Goal: Information Seeking & Learning: Find specific fact

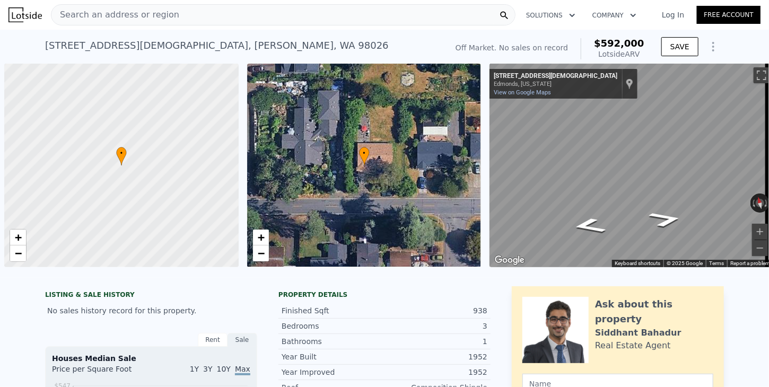
scroll to position [0, 4]
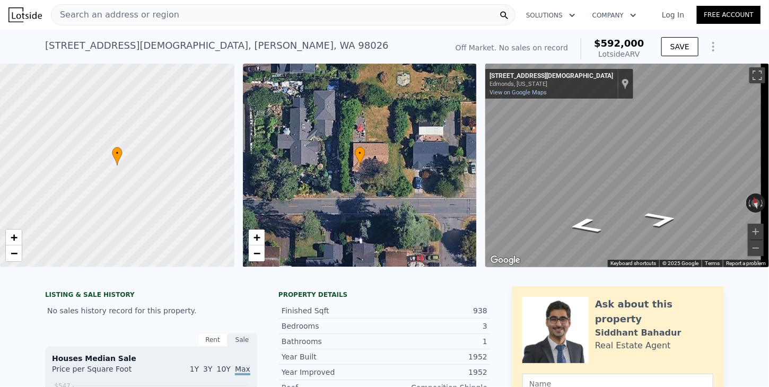
click at [151, 16] on span "Search an address or region" at bounding box center [115, 14] width 128 height 13
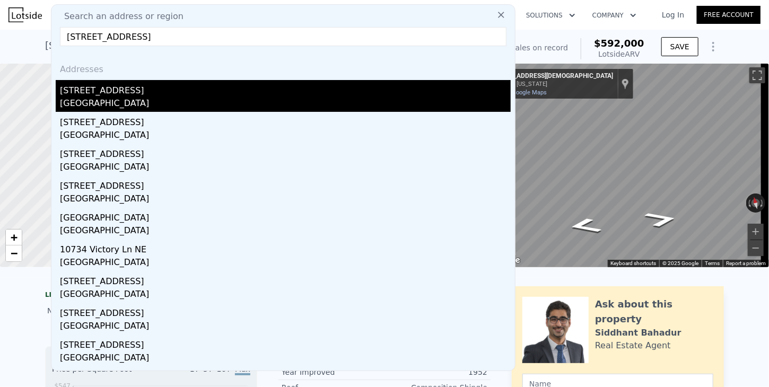
type input "10734 14th Ave NE, Seattle, WA 98125"
click at [80, 102] on div "Seattle, WA 98125" at bounding box center [285, 104] width 451 height 15
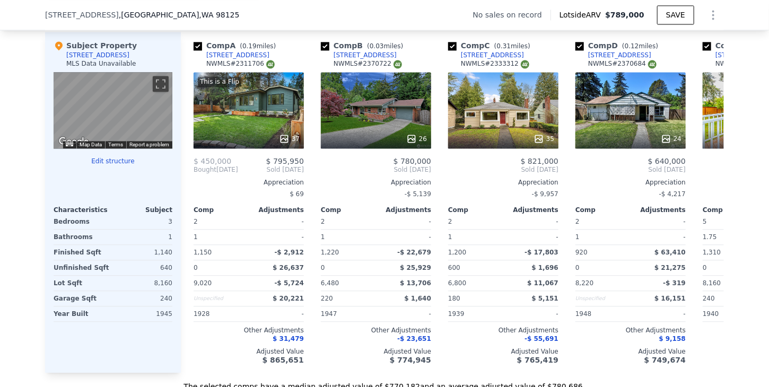
scroll to position [1110, 0]
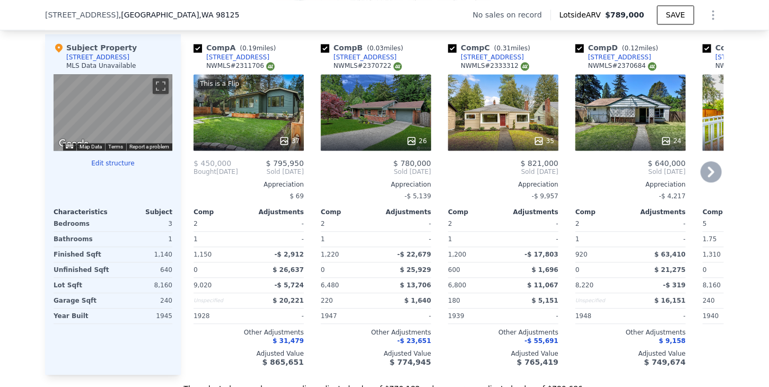
click at [706, 177] on icon at bounding box center [711, 171] width 21 height 21
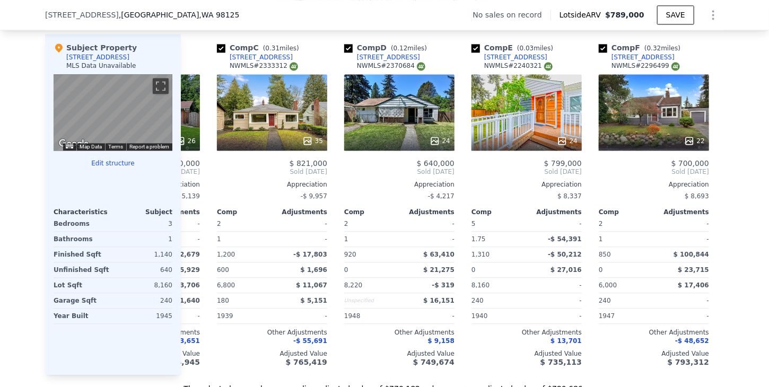
scroll to position [0, 255]
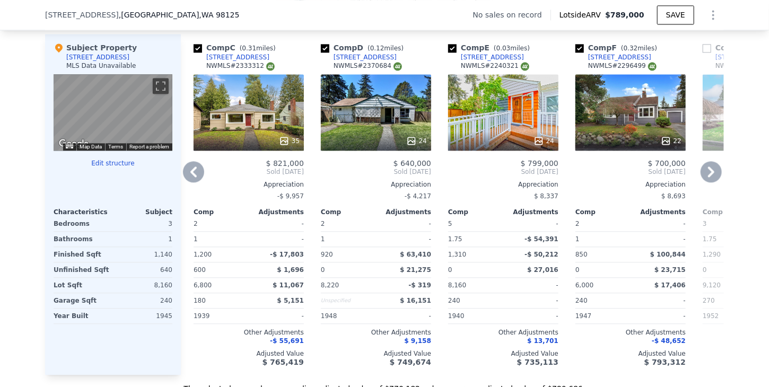
click at [707, 181] on icon at bounding box center [711, 171] width 21 height 21
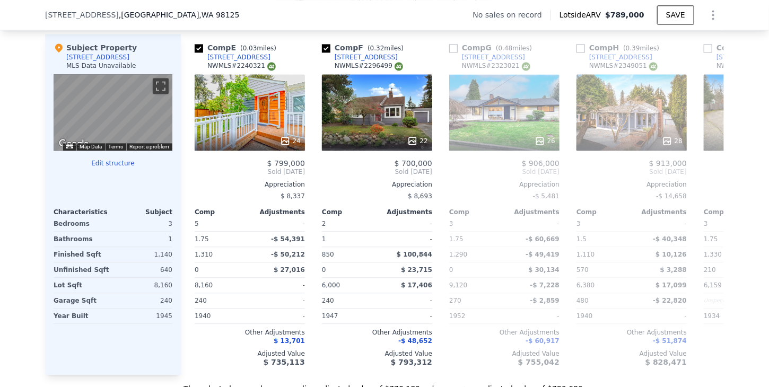
scroll to position [0, 509]
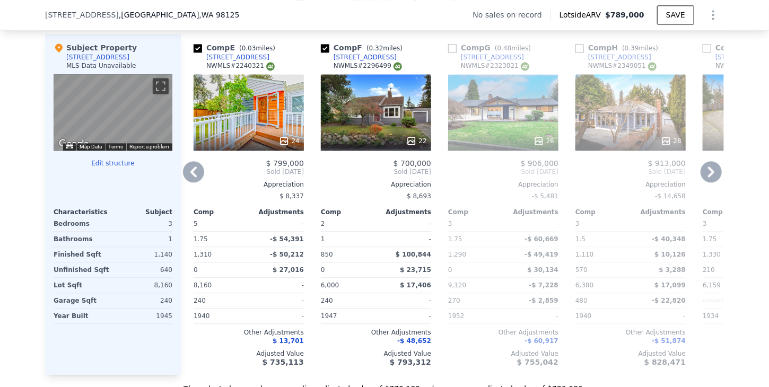
click at [707, 181] on icon at bounding box center [711, 171] width 21 height 21
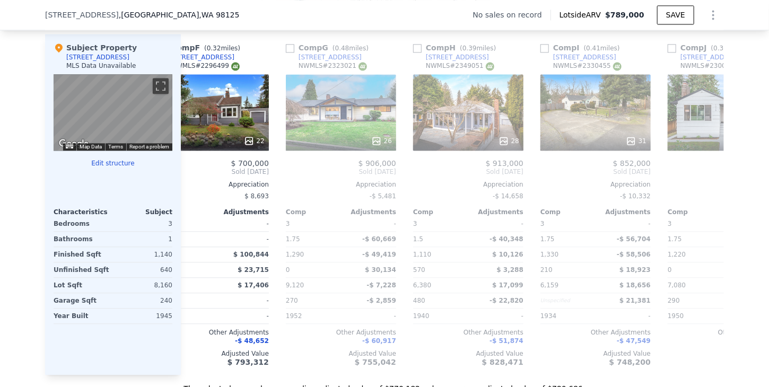
scroll to position [0, 764]
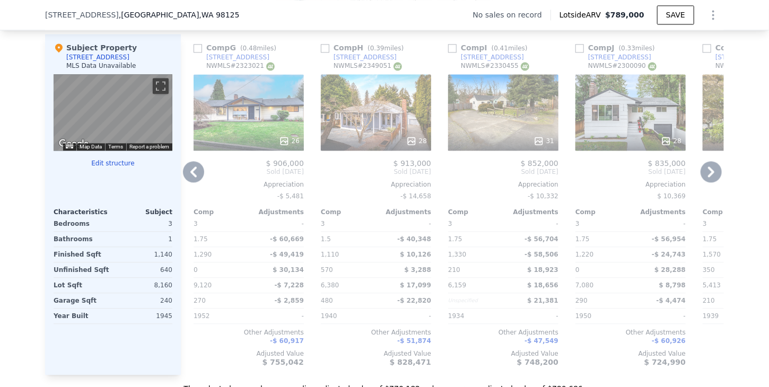
click at [703, 178] on icon at bounding box center [711, 171] width 21 height 21
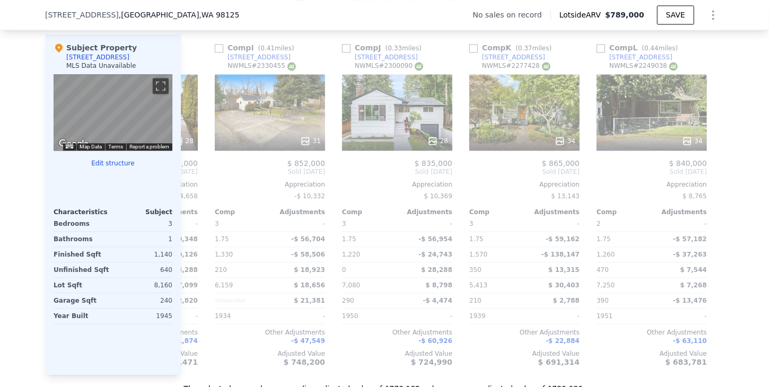
scroll to position [0, 1010]
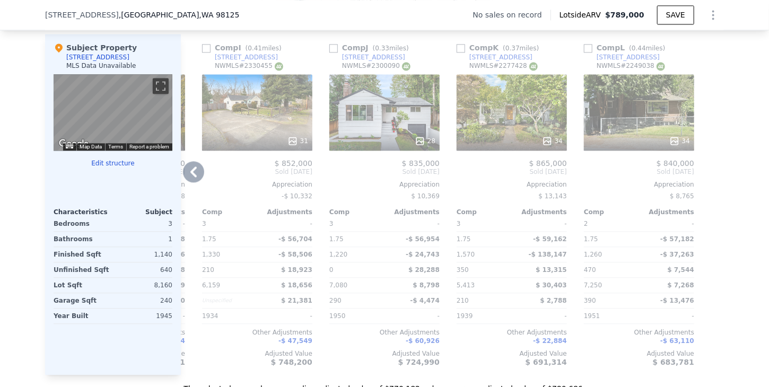
click at [190, 175] on icon at bounding box center [193, 172] width 6 height 11
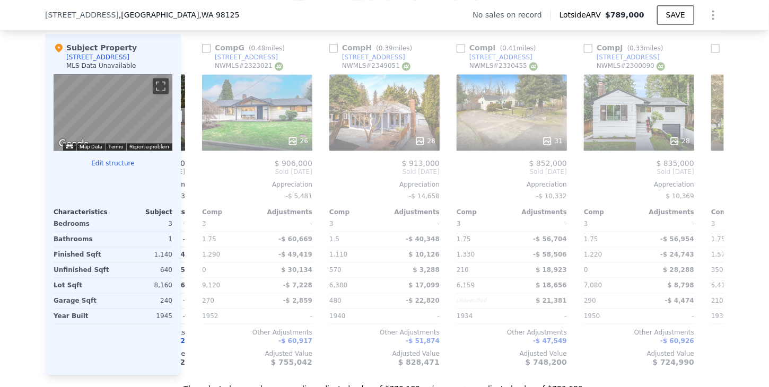
scroll to position [0, 755]
click at [606, 62] on div "1029 NE 115th St" at bounding box center [628, 57] width 63 height 8
click at [486, 62] on div "10405 8th Ave NE" at bounding box center [500, 57] width 63 height 8
click at [236, 62] on div "11714 12th Ave NE" at bounding box center [246, 57] width 63 height 8
click at [708, 177] on icon at bounding box center [711, 172] width 6 height 11
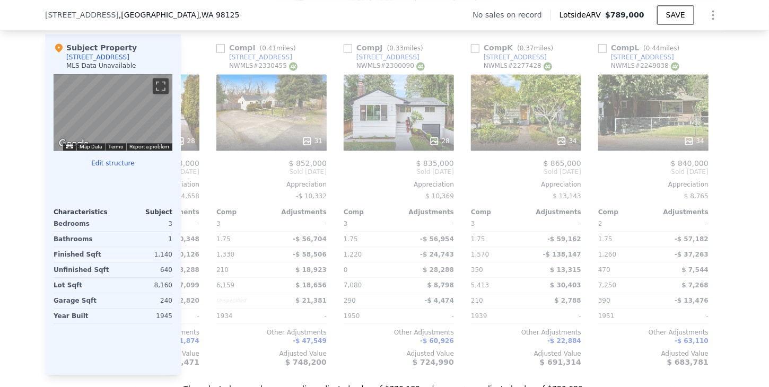
scroll to position [0, 1010]
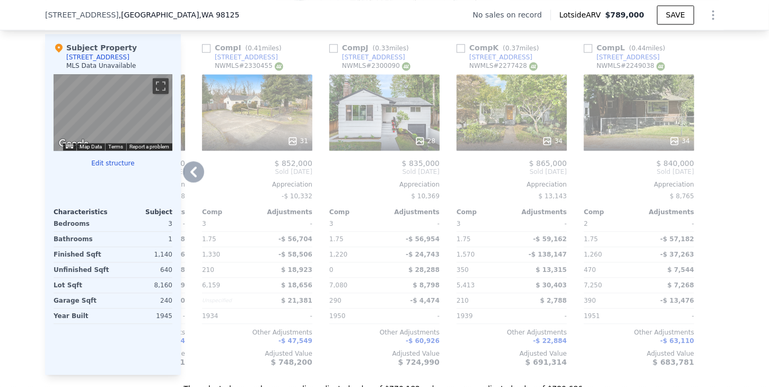
click at [192, 177] on icon at bounding box center [193, 171] width 21 height 21
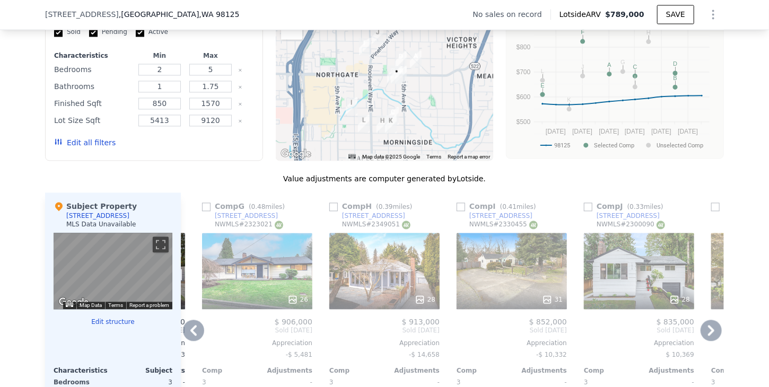
scroll to position [1110, 0]
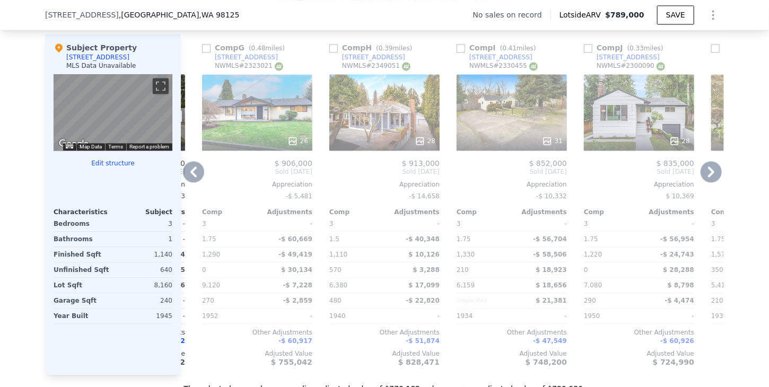
click at [194, 174] on icon at bounding box center [193, 171] width 21 height 21
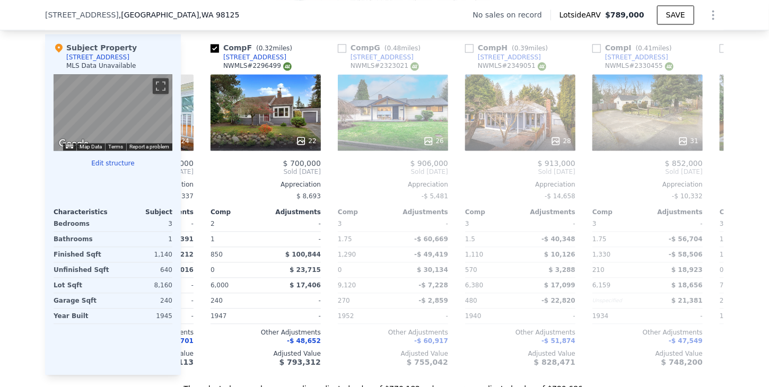
scroll to position [0, 501]
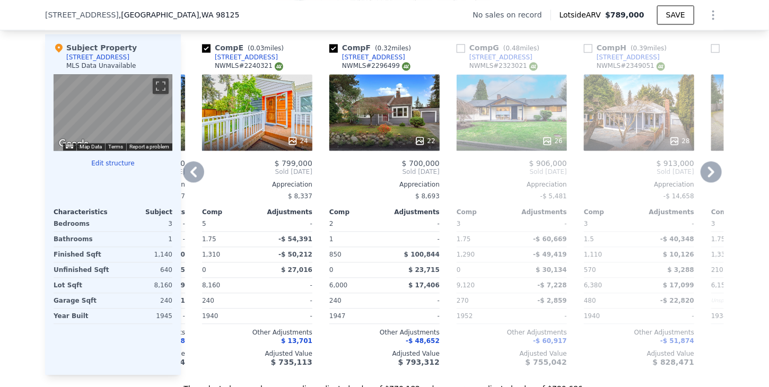
click at [194, 174] on icon at bounding box center [193, 171] width 21 height 21
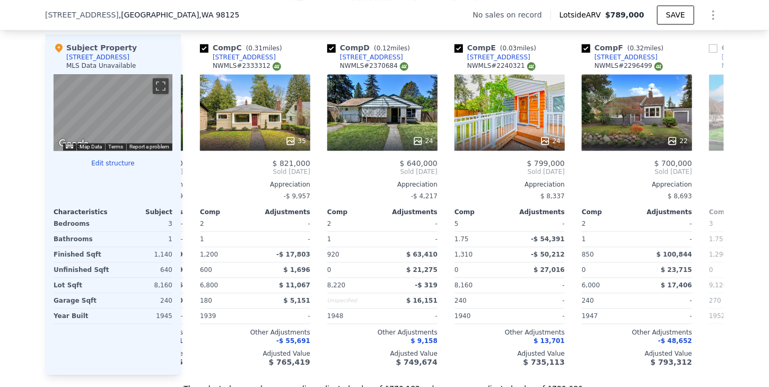
scroll to position [0, 246]
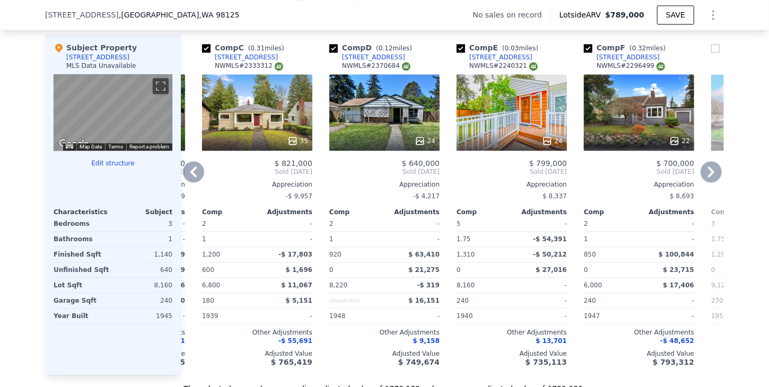
click at [194, 174] on icon at bounding box center [193, 171] width 21 height 21
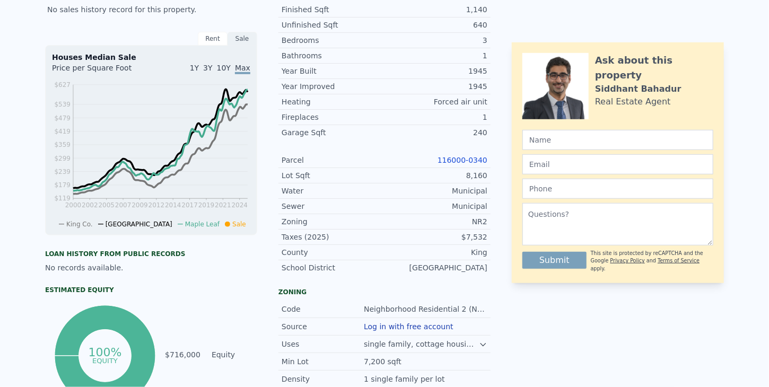
scroll to position [0, 0]
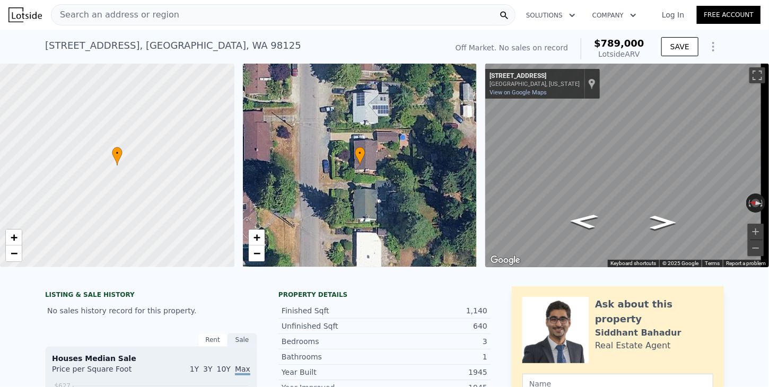
click at [128, 6] on div "Search an address or region" at bounding box center [115, 15] width 128 height 20
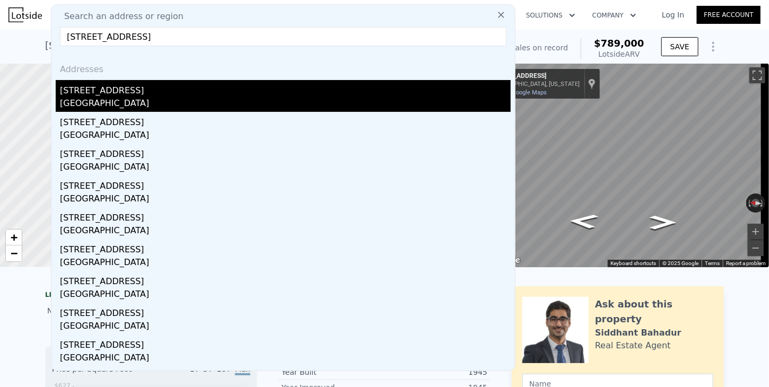
type input "13056 25th Ave NE, Seattle, WA 98125"
click at [99, 102] on div "Seattle, WA 98125" at bounding box center [285, 104] width 451 height 15
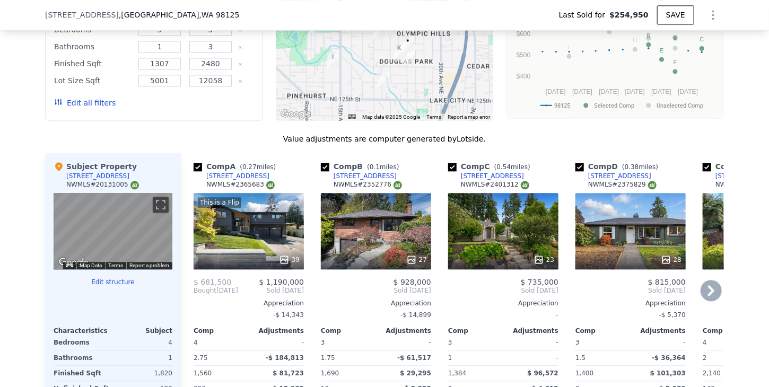
scroll to position [1269, 0]
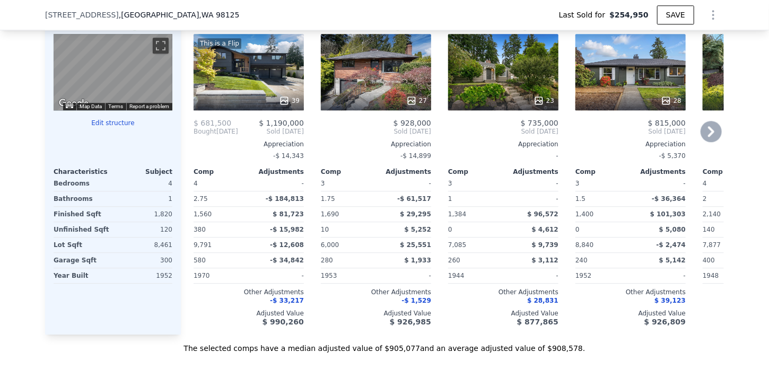
click at [708, 136] on icon at bounding box center [711, 131] width 6 height 11
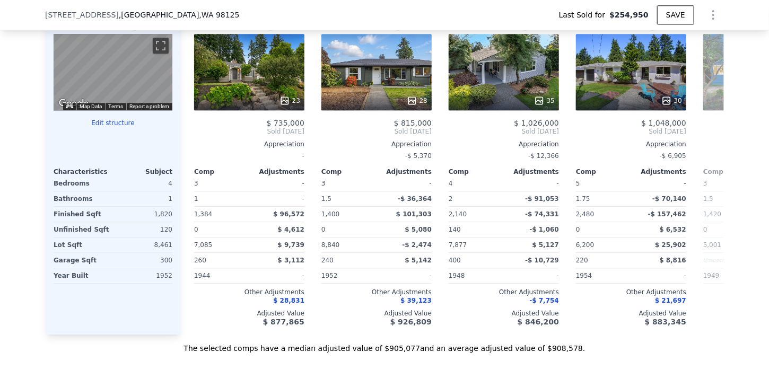
scroll to position [0, 255]
click at [711, 138] on icon at bounding box center [711, 131] width 21 height 21
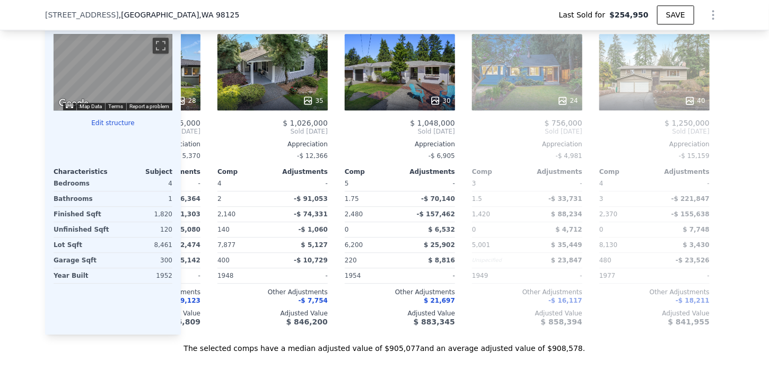
scroll to position [0, 509]
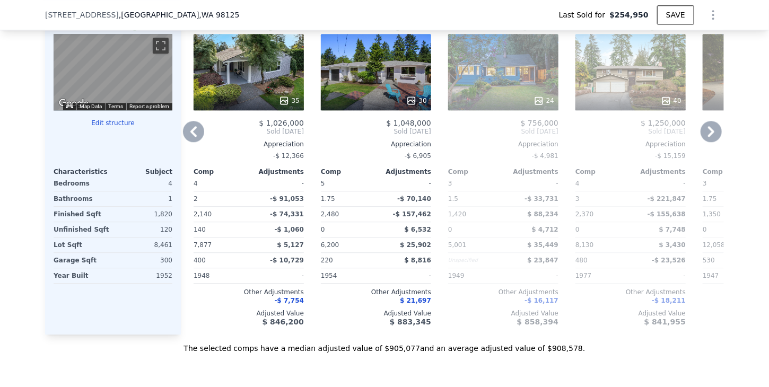
click at [711, 138] on icon at bounding box center [711, 131] width 21 height 21
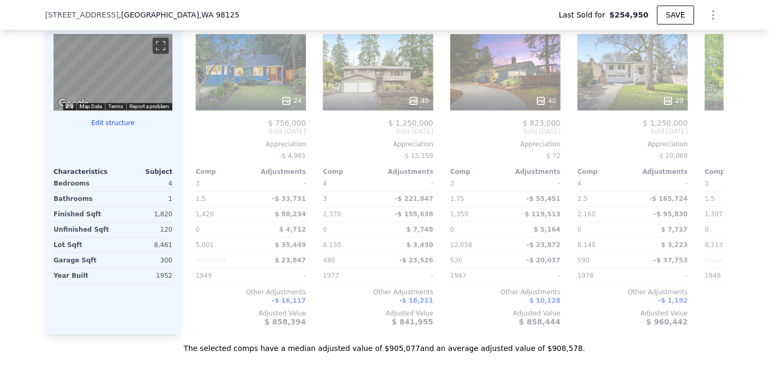
scroll to position [0, 764]
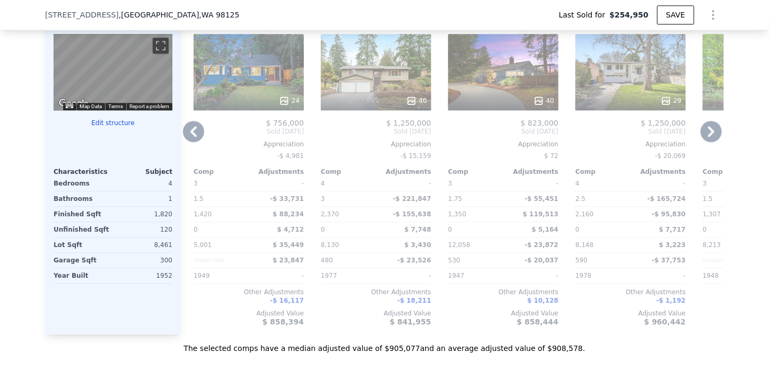
click at [711, 139] on icon at bounding box center [711, 131] width 21 height 21
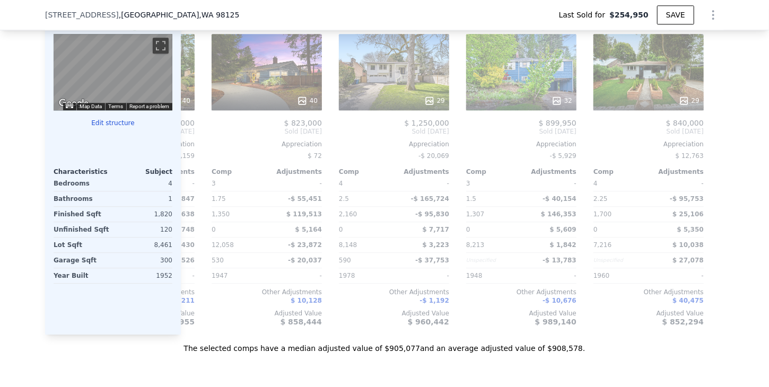
scroll to position [0, 1010]
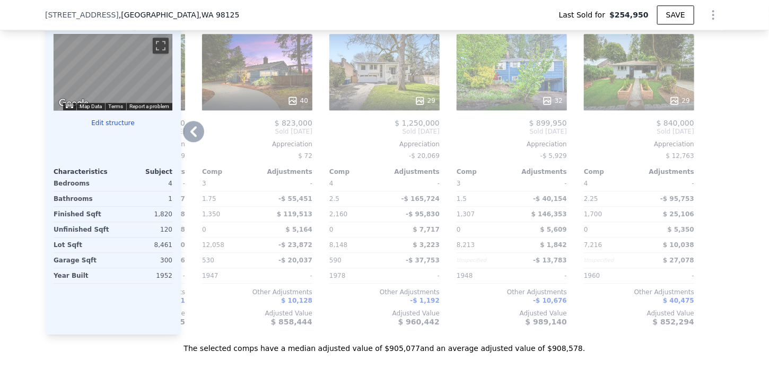
type input "$ 918,000"
type input "$ 573,162"
click at [190, 137] on icon at bounding box center [193, 131] width 6 height 11
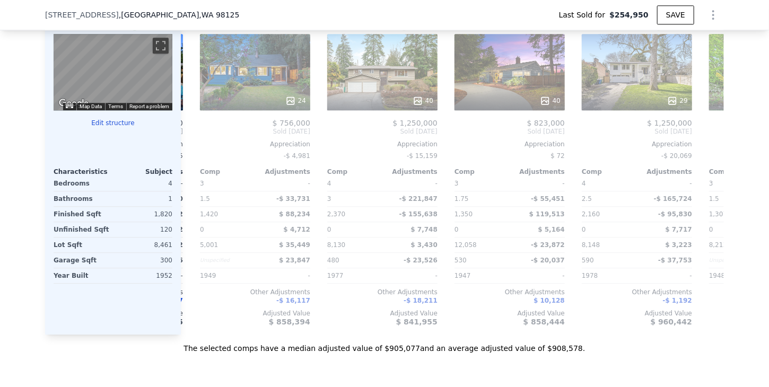
scroll to position [0, 755]
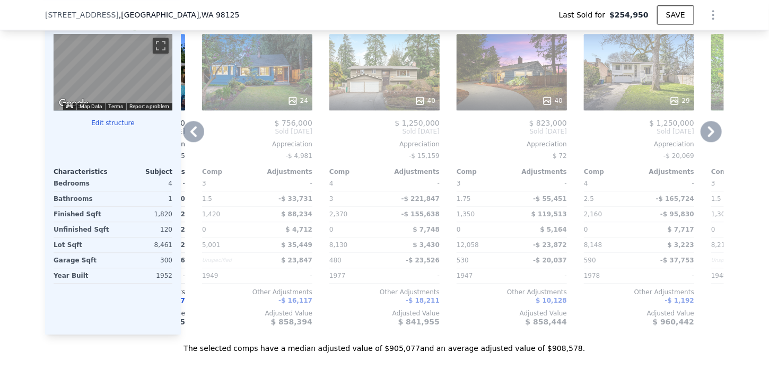
click at [190, 137] on icon at bounding box center [193, 131] width 6 height 11
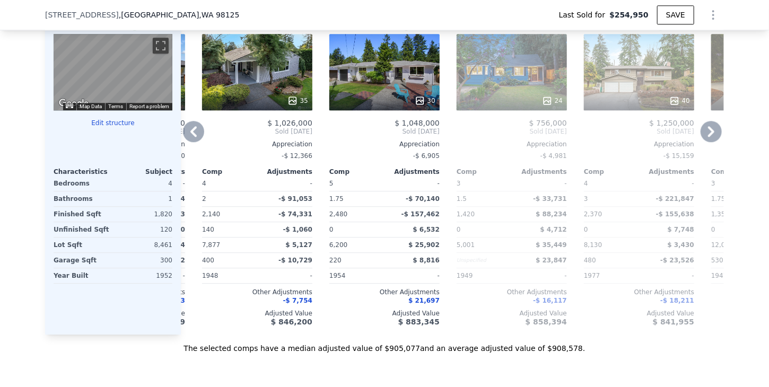
click at [190, 137] on icon at bounding box center [193, 131] width 6 height 11
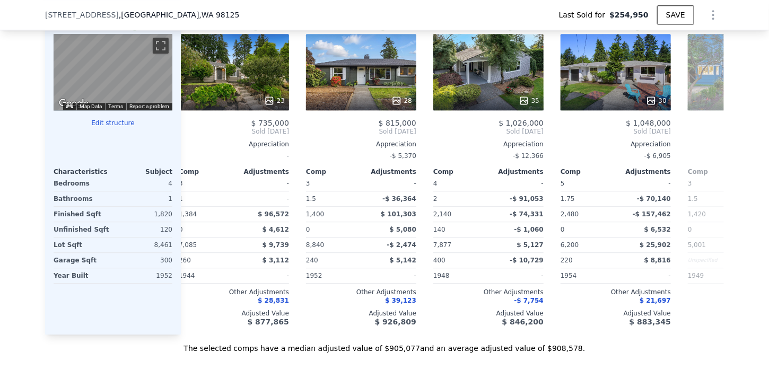
scroll to position [0, 246]
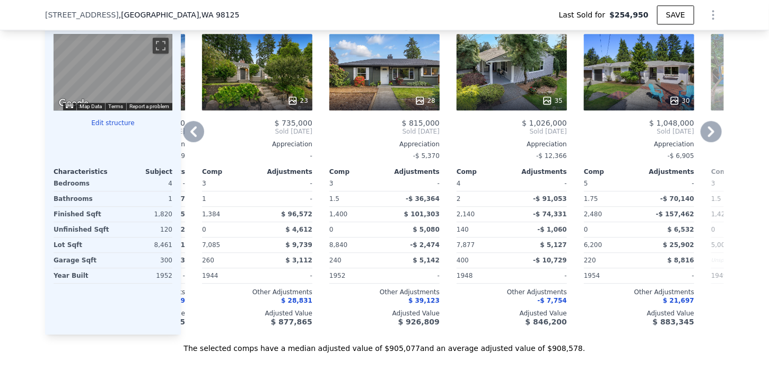
click at [190, 137] on icon at bounding box center [193, 131] width 6 height 11
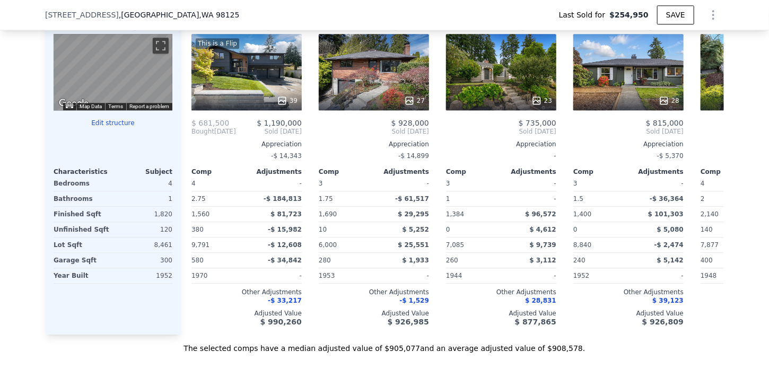
scroll to position [0, 0]
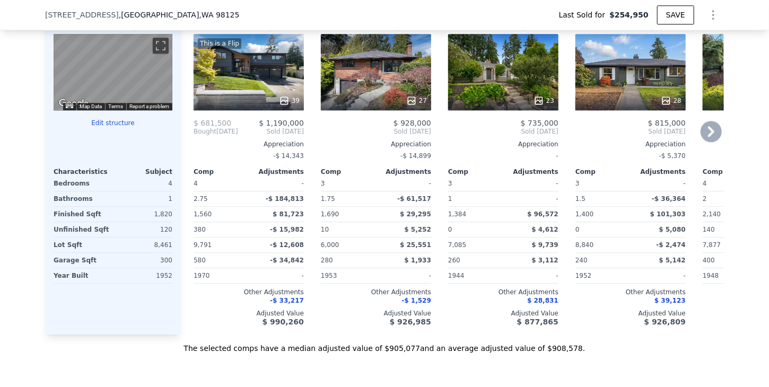
click at [194, 136] on span "Bought" at bounding box center [205, 131] width 23 height 8
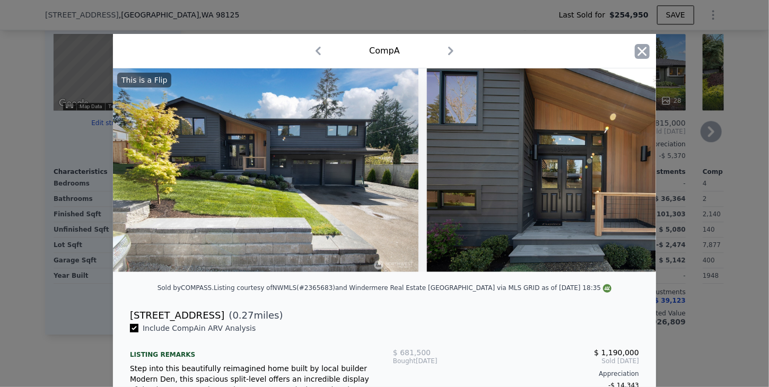
click at [636, 51] on icon "button" at bounding box center [642, 51] width 15 height 15
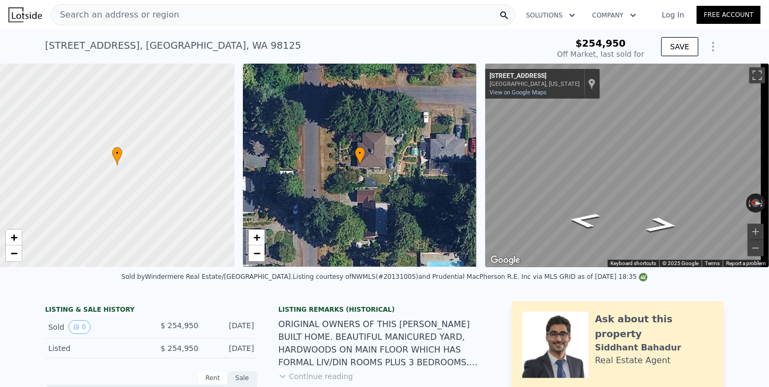
click at [163, 13] on span "Search an address or region" at bounding box center [115, 14] width 128 height 13
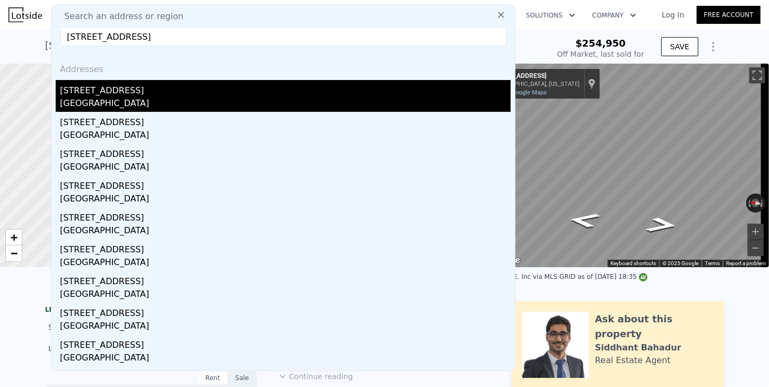
type input "3924 NE 135th St, Seattle, WA 98125"
click at [101, 99] on div "Seattle, WA 98125" at bounding box center [285, 104] width 451 height 15
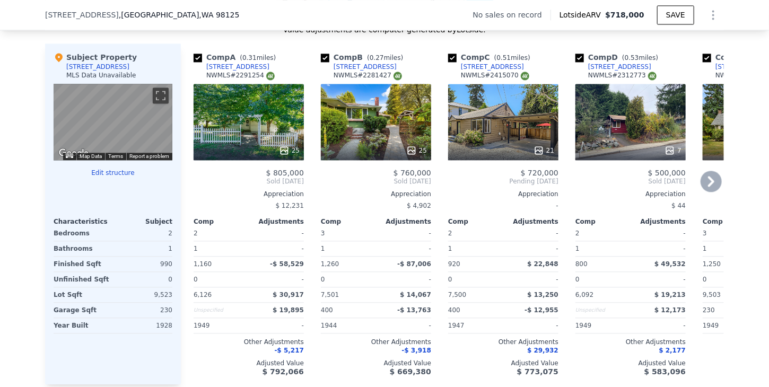
scroll to position [1110, 0]
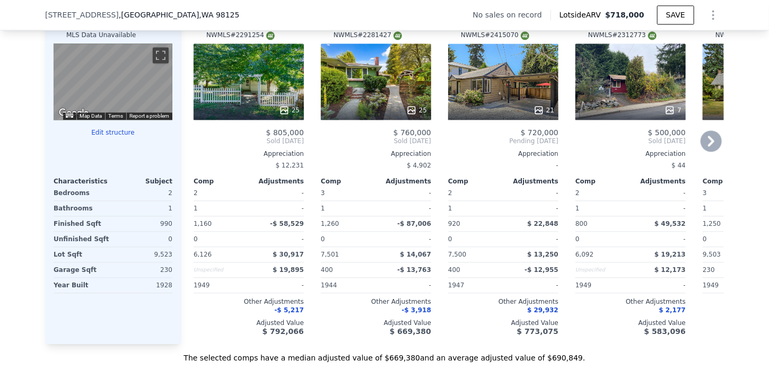
click at [708, 142] on icon at bounding box center [711, 140] width 21 height 21
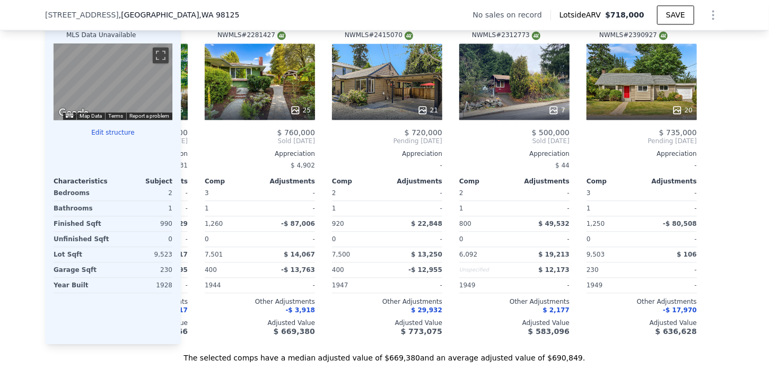
scroll to position [0, 119]
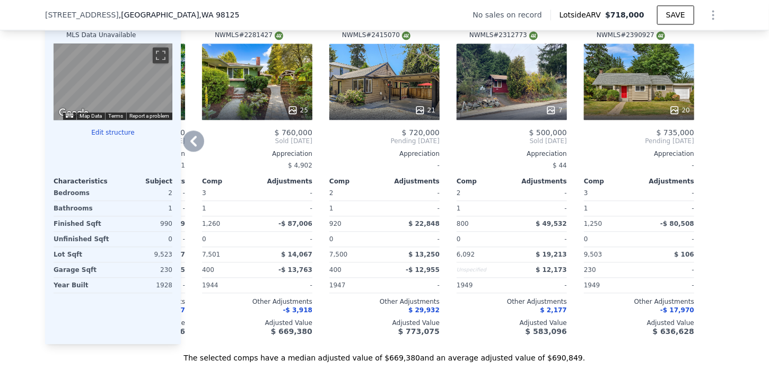
click at [184, 145] on icon at bounding box center [193, 140] width 21 height 21
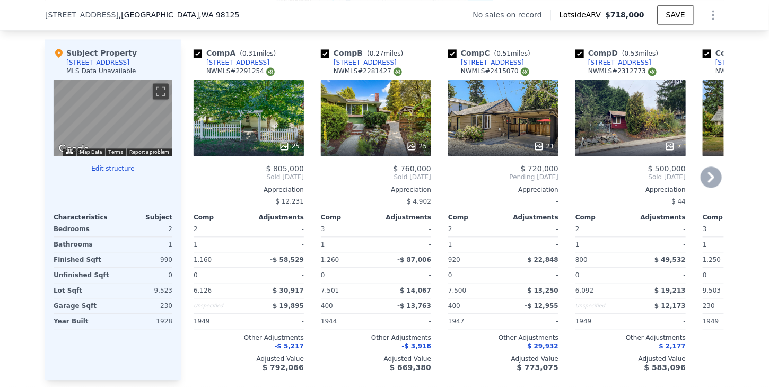
scroll to position [1061, 0]
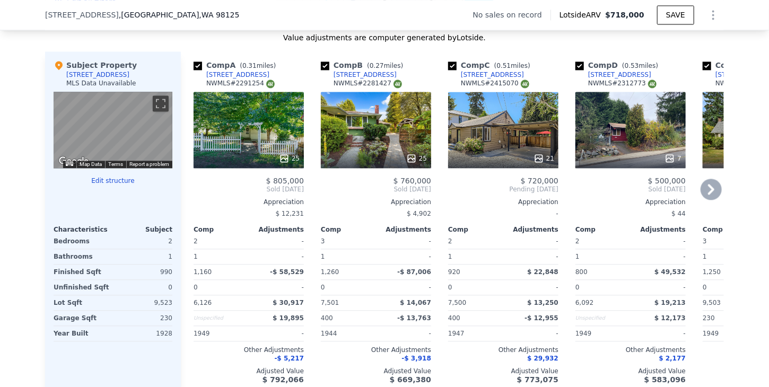
click at [609, 77] on div "3528 NE 125th St" at bounding box center [619, 75] width 63 height 8
click at [597, 79] on div "3528 NE 125th St" at bounding box center [619, 75] width 63 height 8
click at [479, 79] on div "13511 30th Ave NE" at bounding box center [492, 75] width 63 height 8
click at [708, 195] on icon at bounding box center [711, 189] width 6 height 11
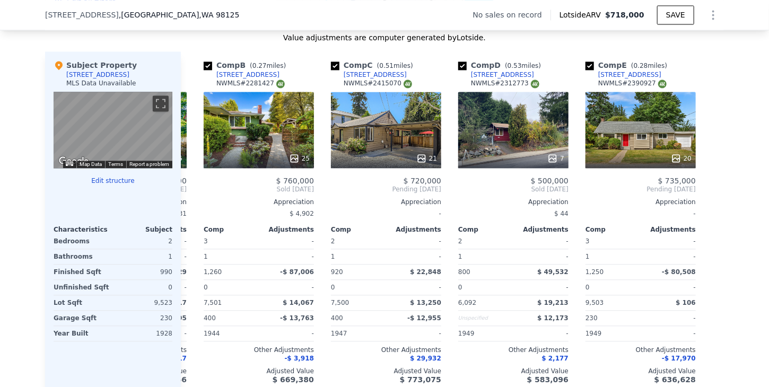
scroll to position [0, 119]
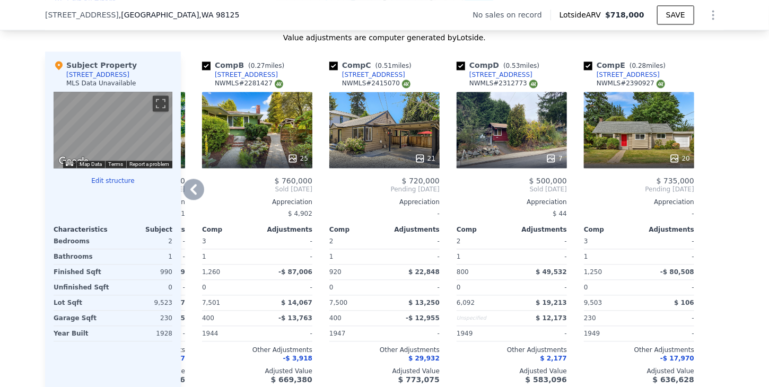
click at [187, 196] on icon at bounding box center [193, 189] width 21 height 21
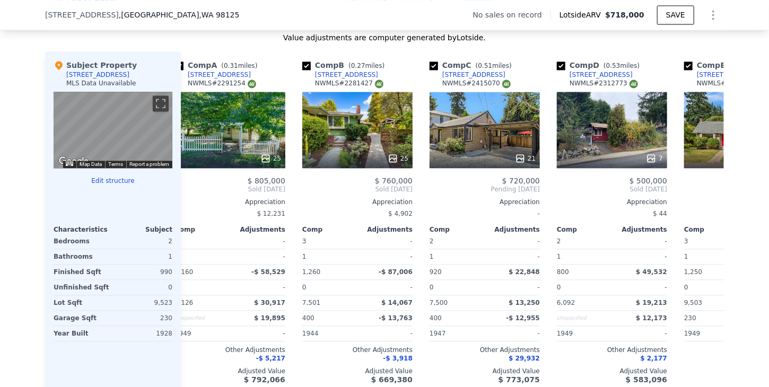
scroll to position [0, 0]
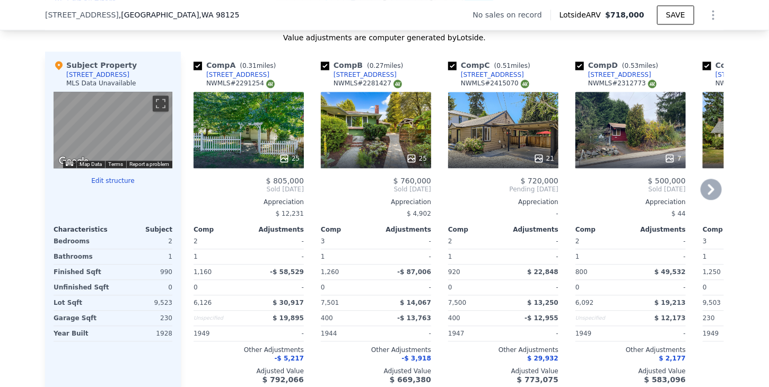
click at [214, 77] on div "3539 NE 130th St" at bounding box center [237, 75] width 63 height 8
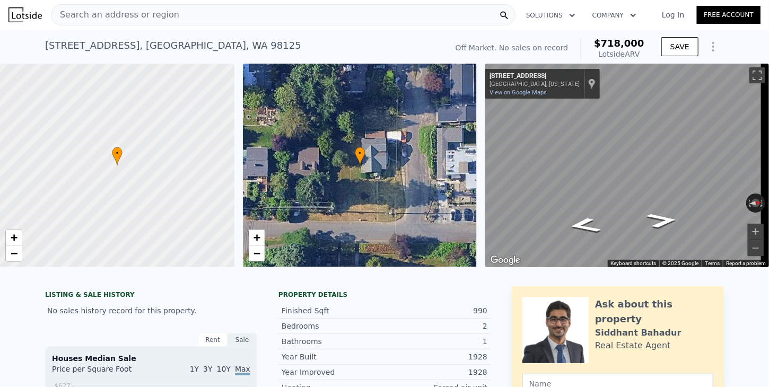
click at [162, 16] on span "Search an address or region" at bounding box center [115, 14] width 128 height 13
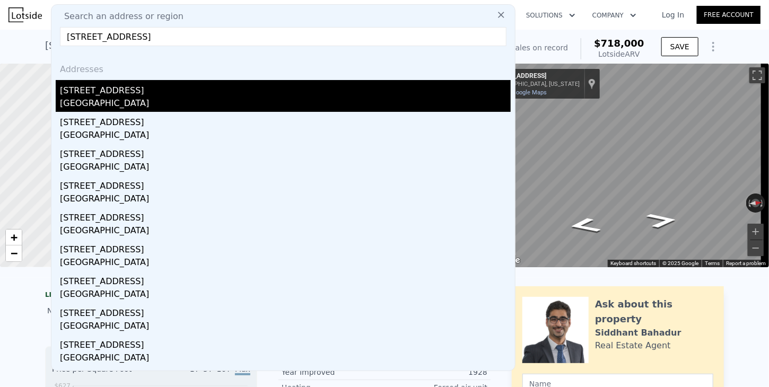
type input "2336 NE 120th St, Seattle, WA 98125"
click at [99, 102] on div "Seattle, WA 98125" at bounding box center [285, 104] width 451 height 15
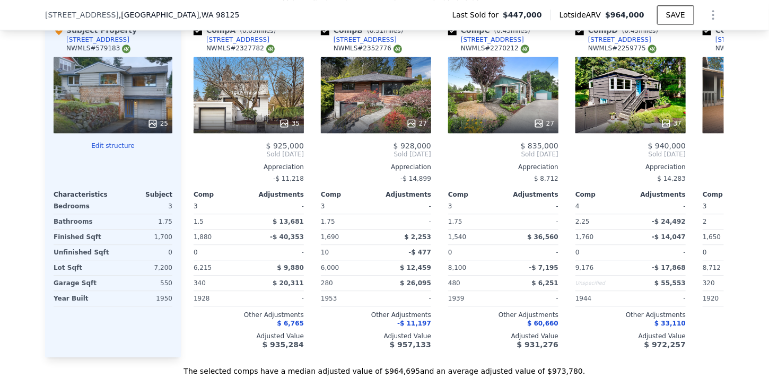
scroll to position [1192, 0]
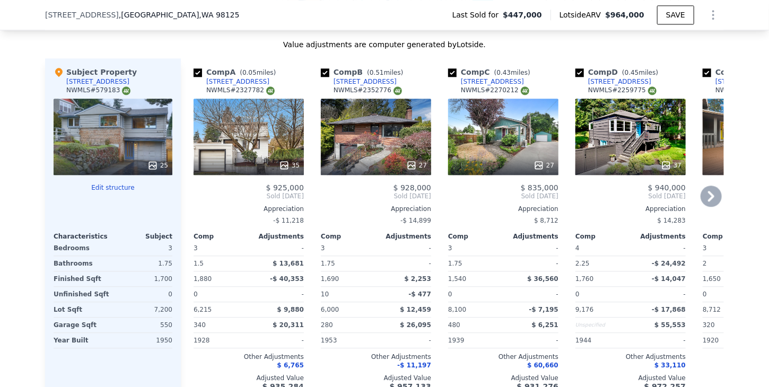
click at [712, 202] on icon at bounding box center [711, 196] width 21 height 21
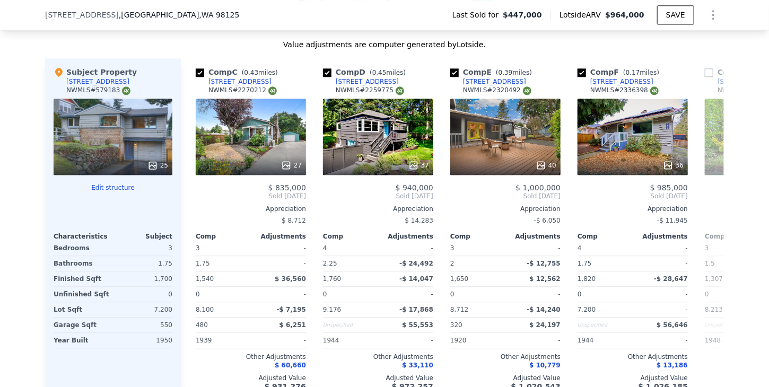
scroll to position [0, 255]
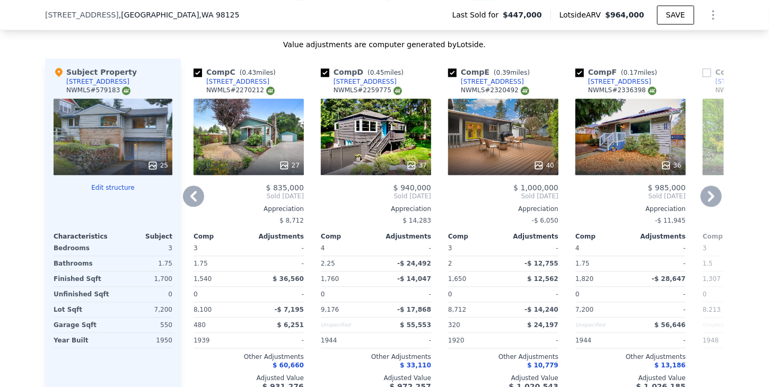
click at [712, 202] on icon at bounding box center [711, 196] width 21 height 21
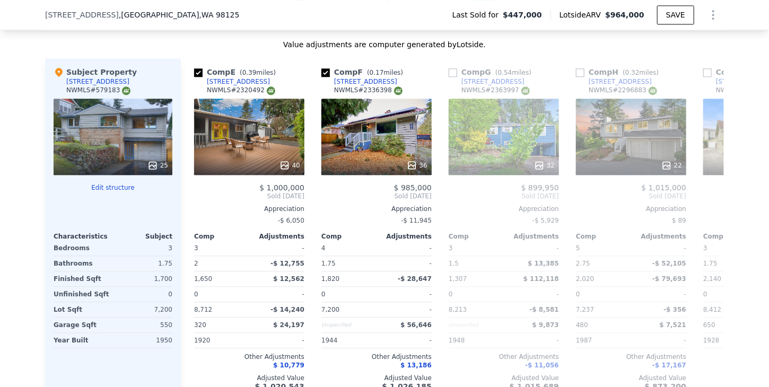
scroll to position [0, 509]
click at [712, 202] on icon at bounding box center [711, 196] width 21 height 21
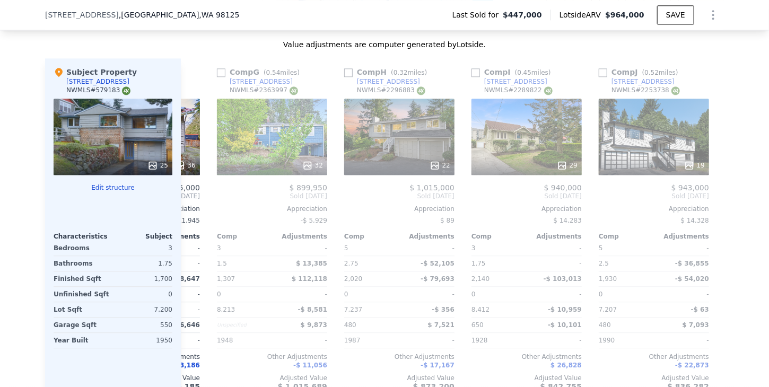
scroll to position [0, 764]
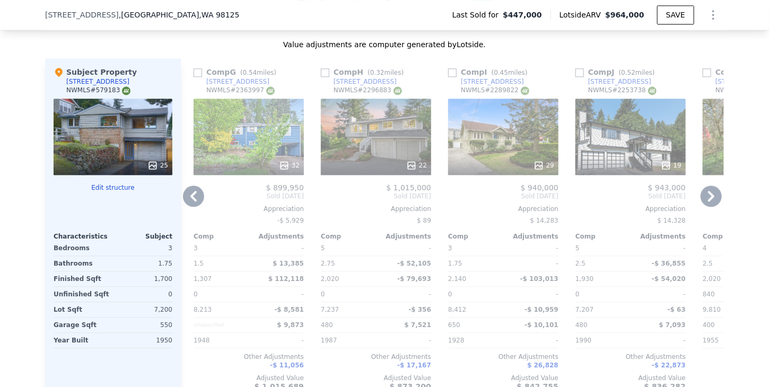
click at [712, 202] on icon at bounding box center [711, 196] width 21 height 21
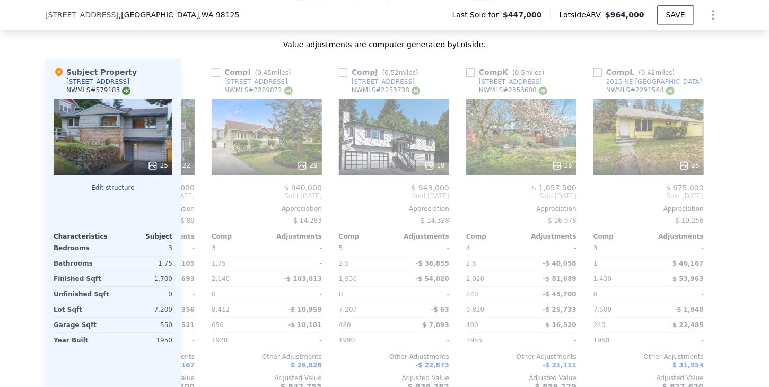
scroll to position [0, 1010]
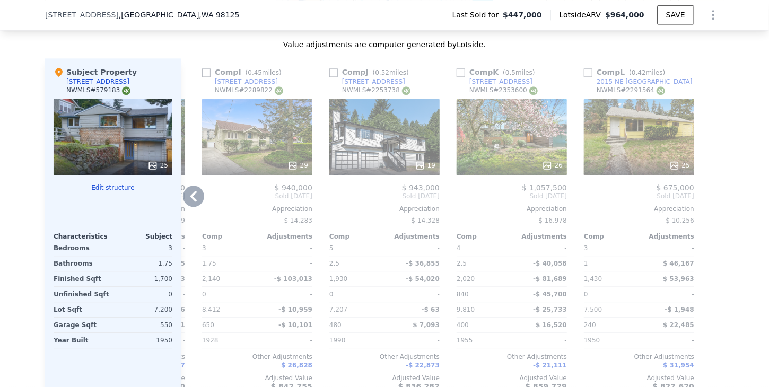
click at [191, 200] on icon at bounding box center [193, 196] width 21 height 21
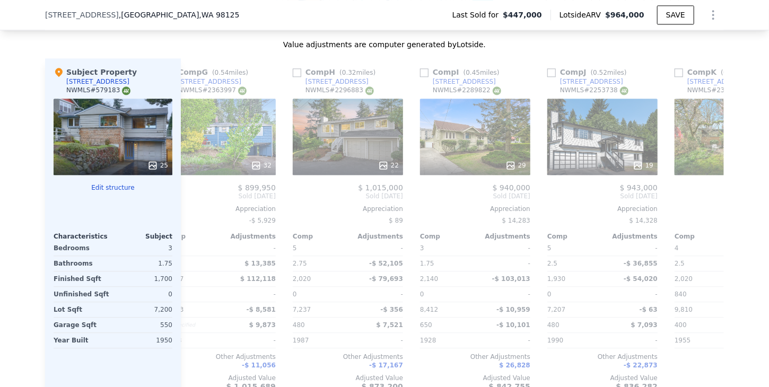
scroll to position [0, 755]
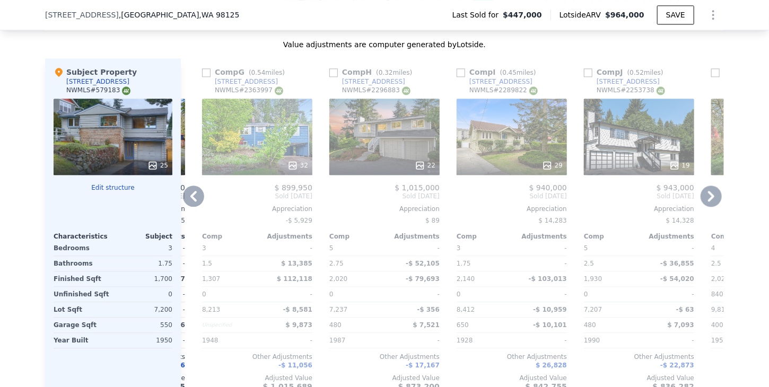
click at [191, 201] on icon at bounding box center [193, 196] width 21 height 21
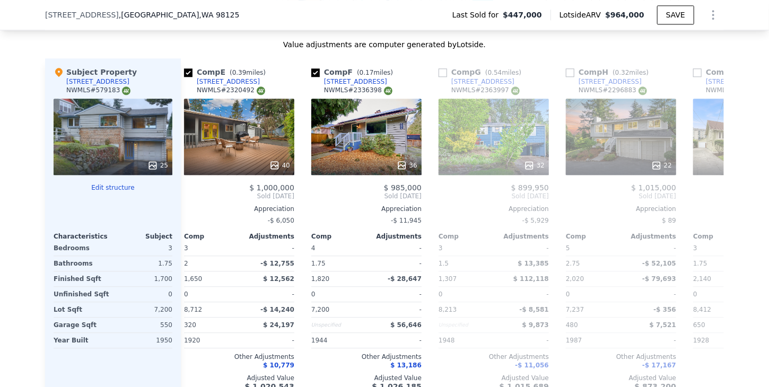
scroll to position [0, 501]
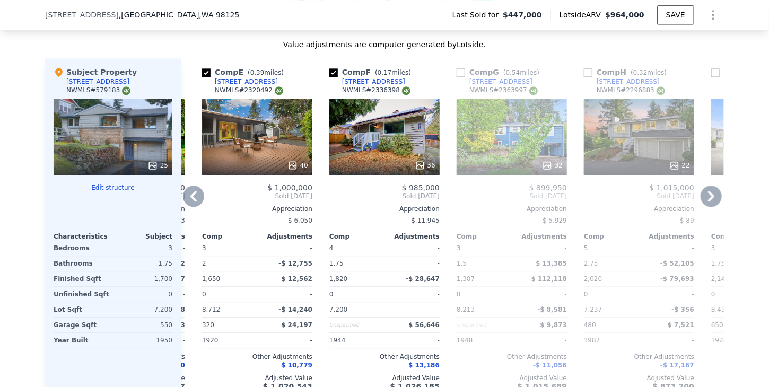
click at [191, 201] on icon at bounding box center [193, 196] width 21 height 21
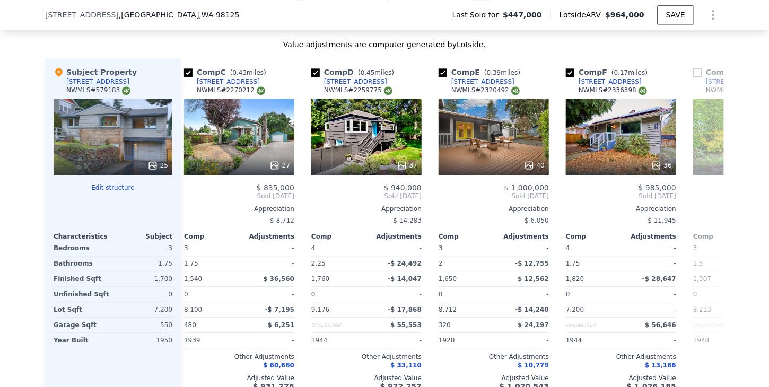
scroll to position [0, 246]
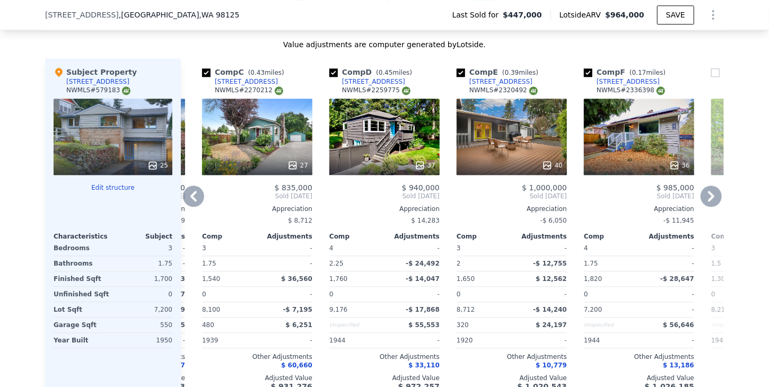
click at [191, 201] on icon at bounding box center [193, 196] width 21 height 21
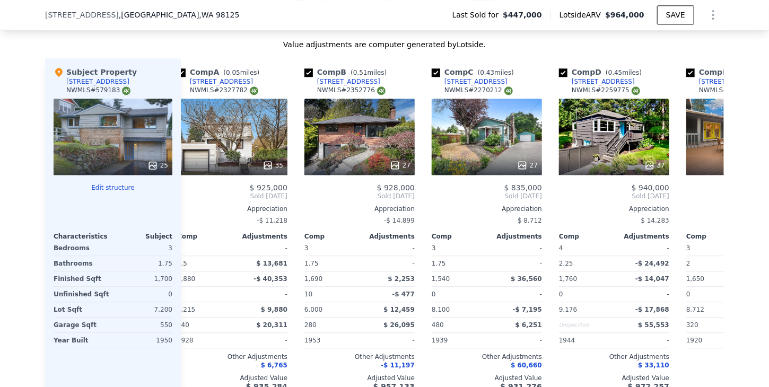
scroll to position [0, 0]
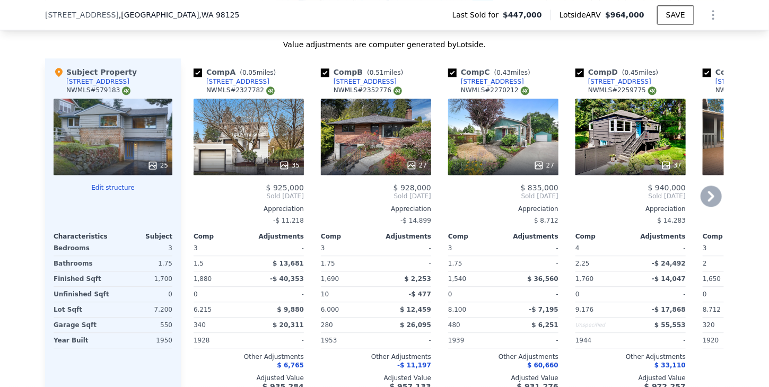
click at [709, 201] on icon at bounding box center [711, 196] width 6 height 11
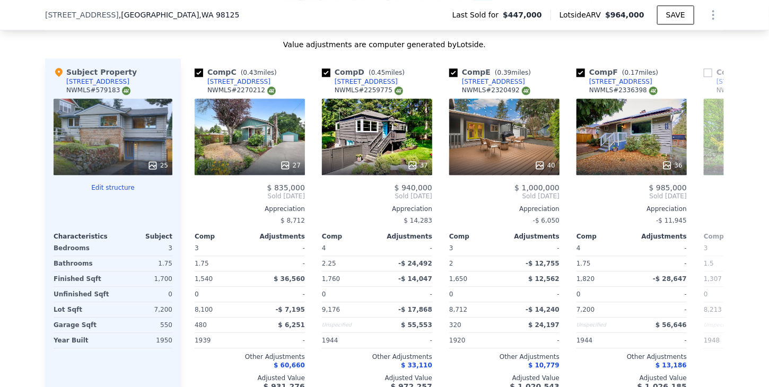
scroll to position [0, 255]
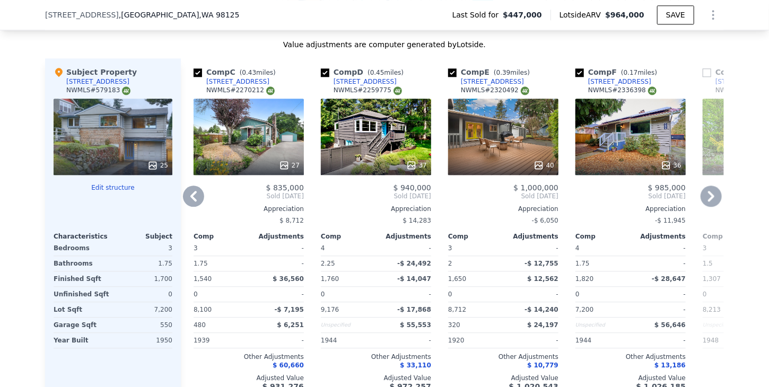
click at [709, 201] on icon at bounding box center [711, 196] width 6 height 11
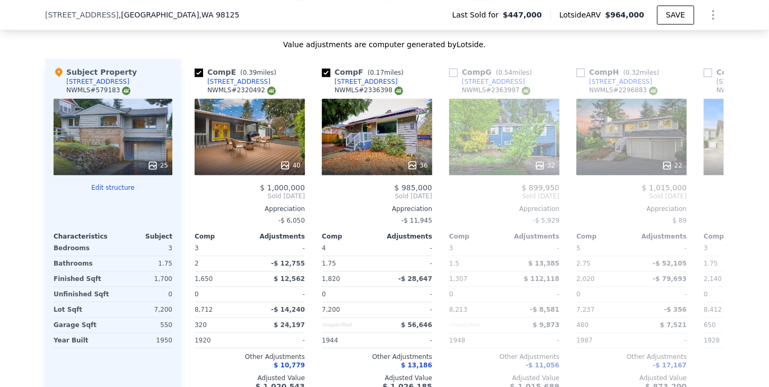
scroll to position [0, 509]
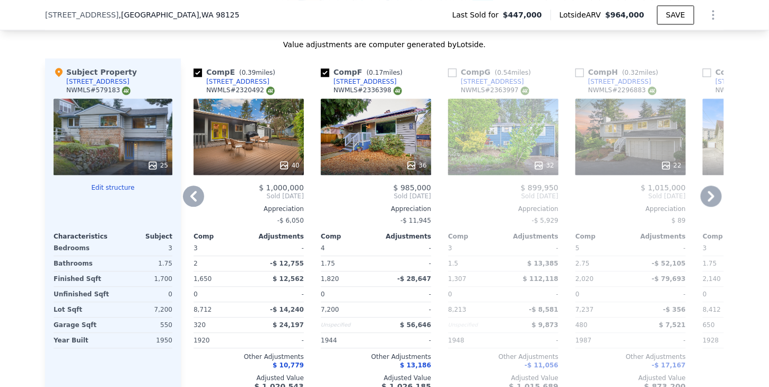
click at [709, 201] on icon at bounding box center [711, 196] width 6 height 11
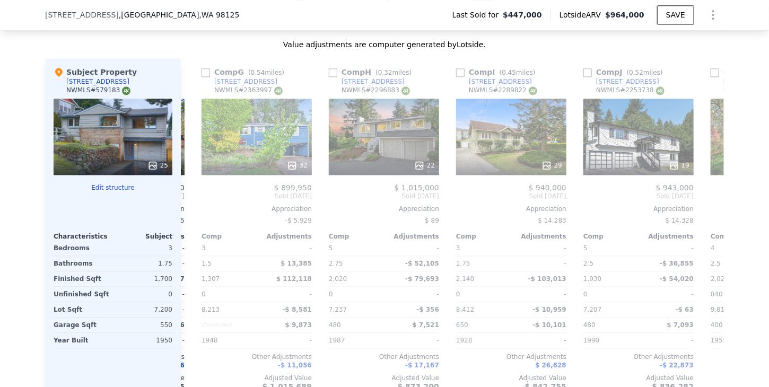
scroll to position [0, 764]
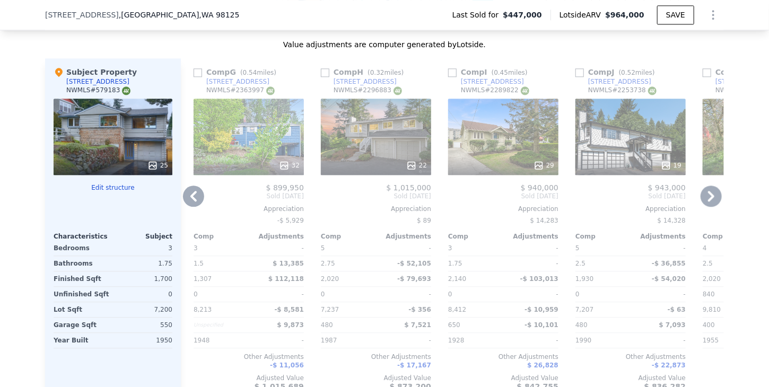
click at [185, 204] on icon at bounding box center [193, 196] width 21 height 21
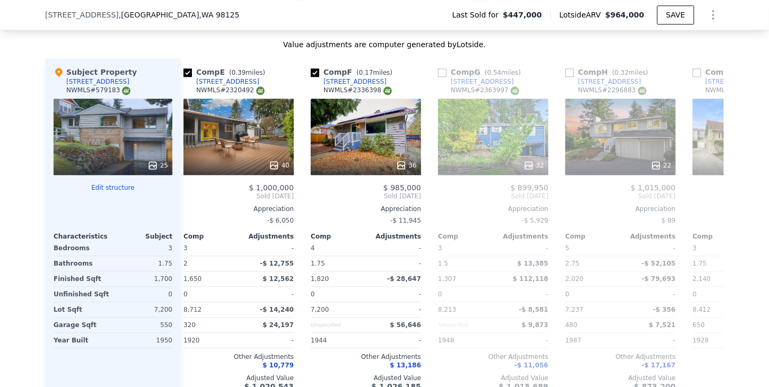
scroll to position [0, 509]
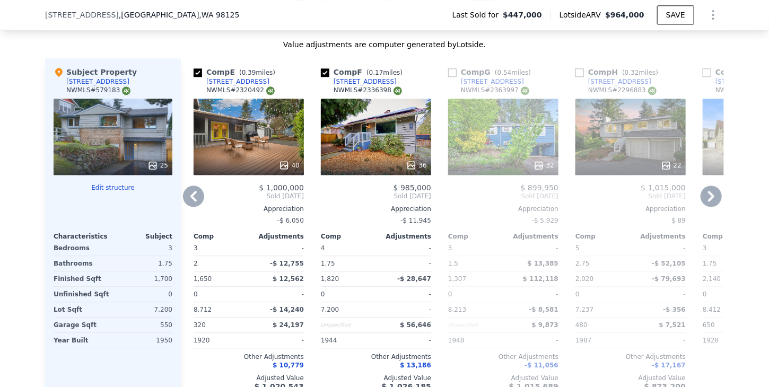
click at [186, 204] on icon at bounding box center [193, 196] width 21 height 21
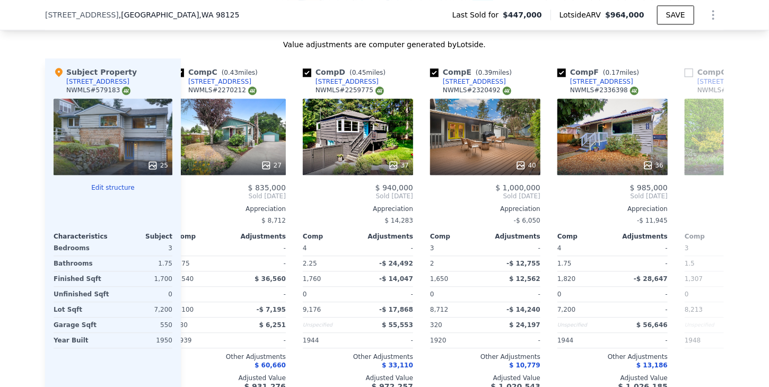
scroll to position [0, 255]
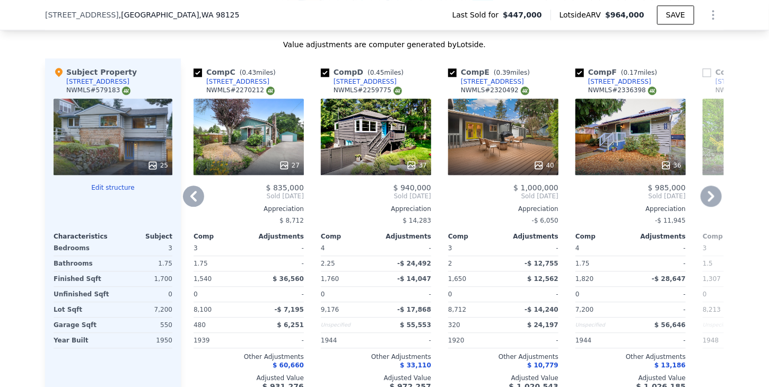
click at [186, 204] on icon at bounding box center [193, 196] width 21 height 21
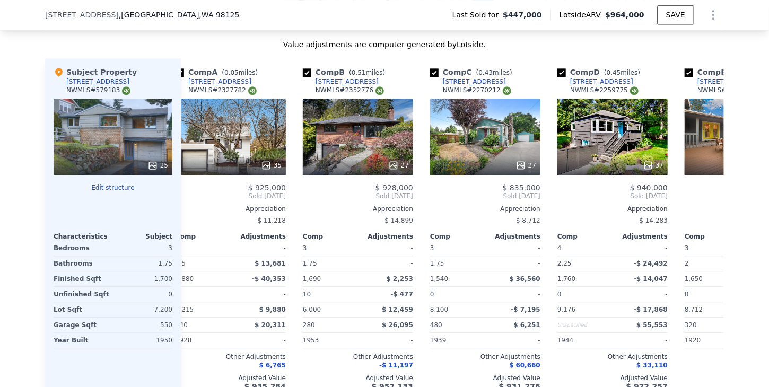
scroll to position [0, 0]
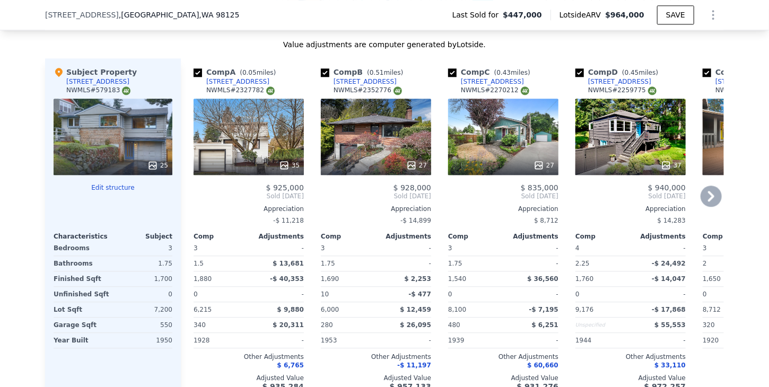
click at [481, 86] on div "11520 16th Ave NE" at bounding box center [492, 81] width 63 height 8
click at [339, 86] on div "[STREET_ADDRESS]" at bounding box center [365, 81] width 63 height 8
click at [706, 202] on icon at bounding box center [711, 196] width 21 height 21
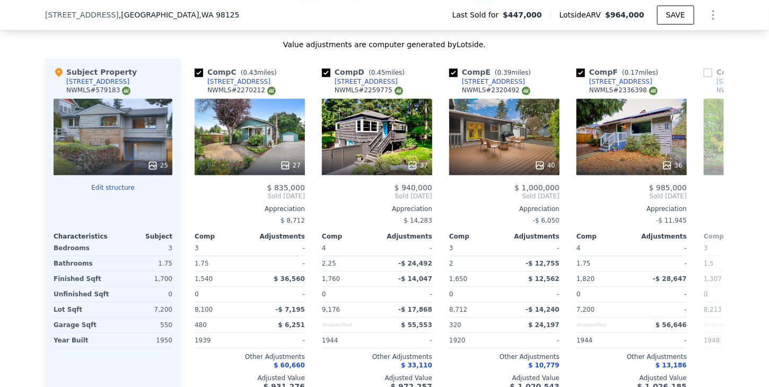
scroll to position [0, 255]
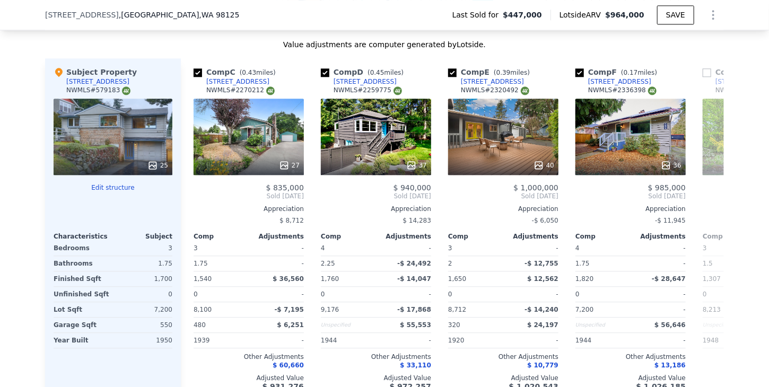
click at [706, 202] on div "Comp A ( 0.05 miles) 11753 25th Ave NE NWMLS # 2327782 35 $ 925,000 Sold Mar 20…" at bounding box center [452, 228] width 543 height 341
click at [706, 202] on icon at bounding box center [711, 196] width 21 height 21
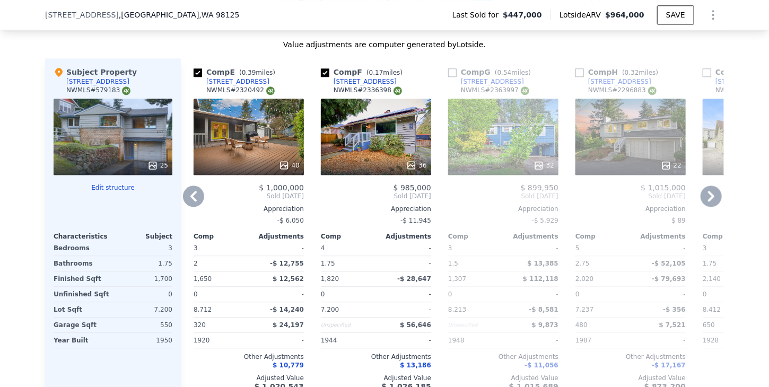
click at [706, 202] on icon at bounding box center [711, 196] width 21 height 21
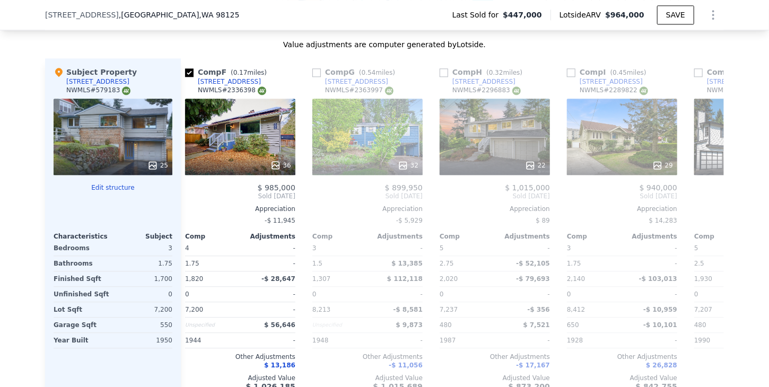
scroll to position [0, 764]
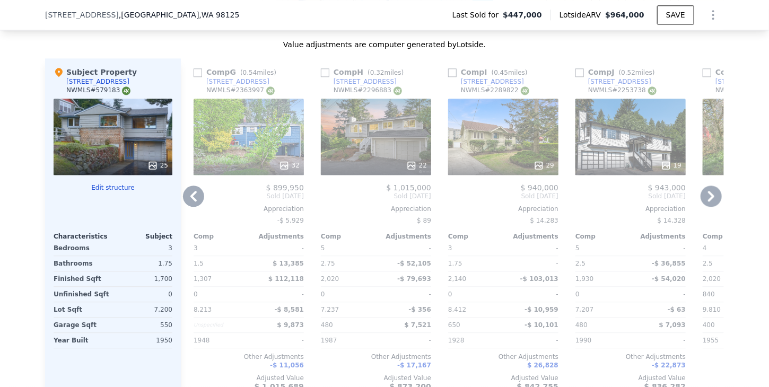
click at [478, 86] on div "[STREET_ADDRESS]" at bounding box center [492, 81] width 63 height 8
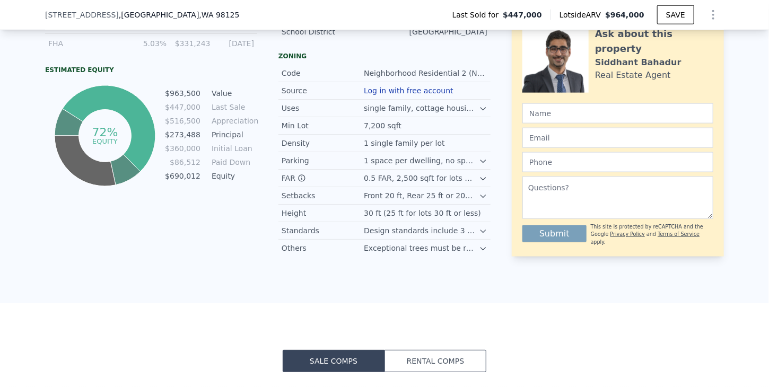
scroll to position [0, 0]
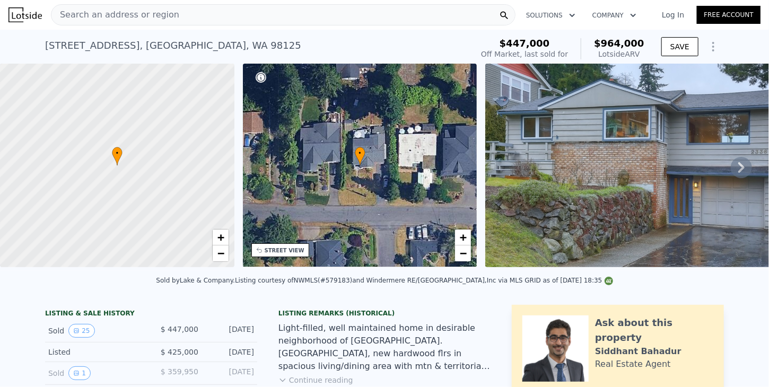
click at [145, 2] on div "Search an address or region Solutions Company Open main menu Log In Free Account" at bounding box center [384, 14] width 752 height 25
click at [149, 14] on span "Search an address or region" at bounding box center [115, 14] width 128 height 13
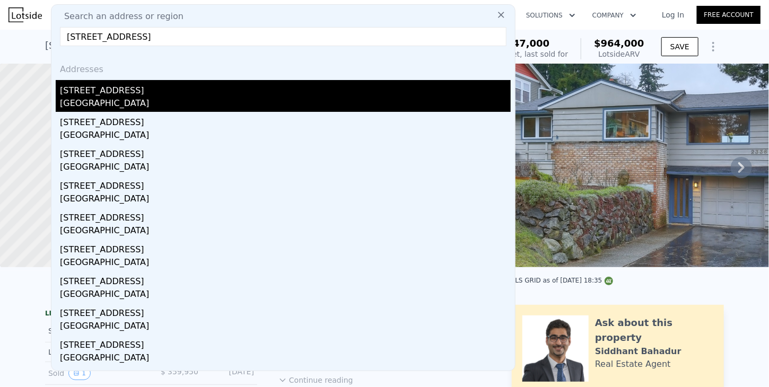
type input "13913 2nd Ave NE, Seattle, WA 98125"
click at [90, 95] on div "13913 2nd Ave NE" at bounding box center [285, 88] width 451 height 17
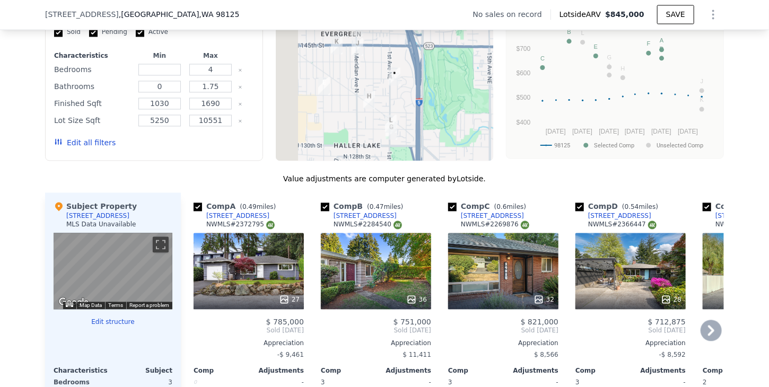
scroll to position [1110, 0]
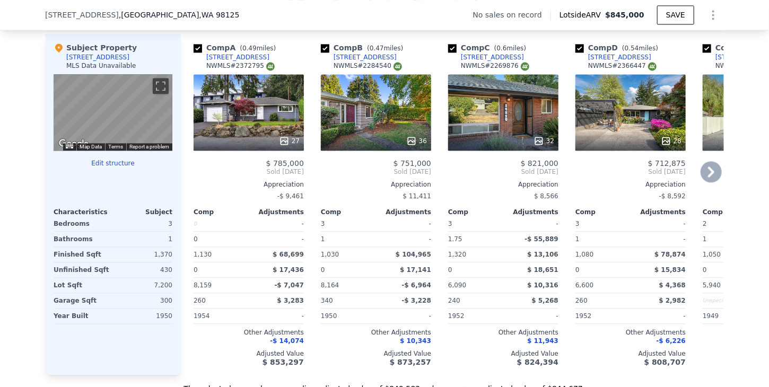
click at [706, 175] on icon at bounding box center [711, 171] width 21 height 21
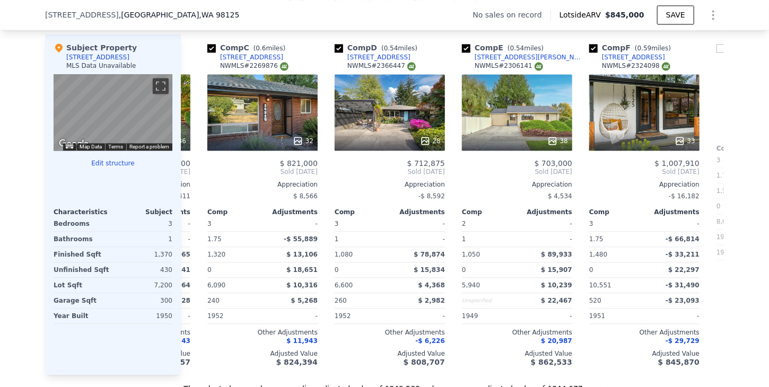
scroll to position [0, 255]
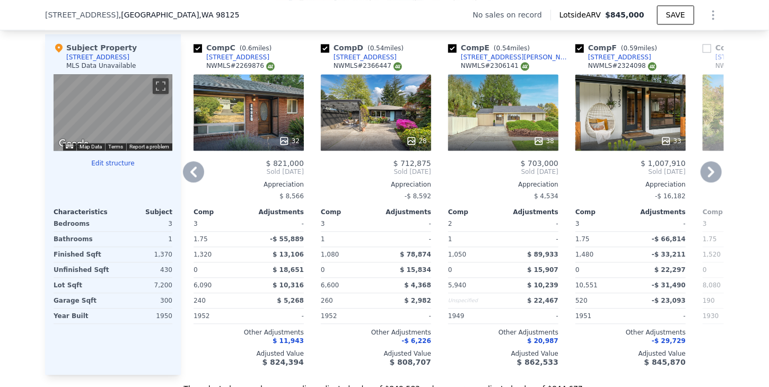
click at [706, 175] on icon at bounding box center [711, 171] width 21 height 21
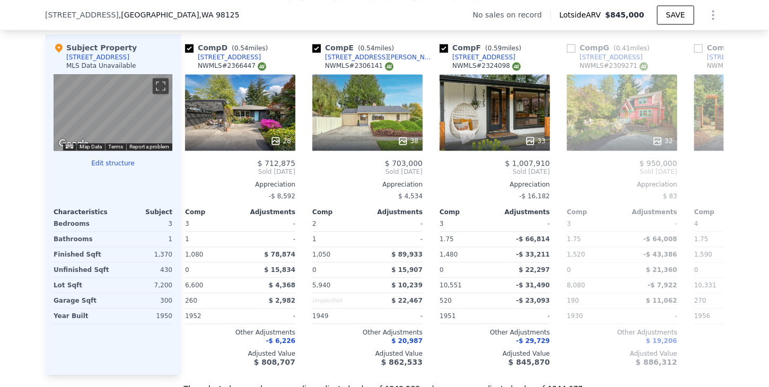
scroll to position [0, 509]
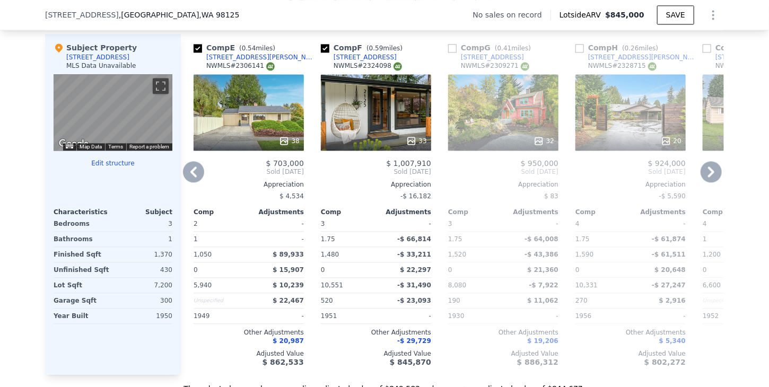
click at [706, 175] on icon at bounding box center [711, 171] width 21 height 21
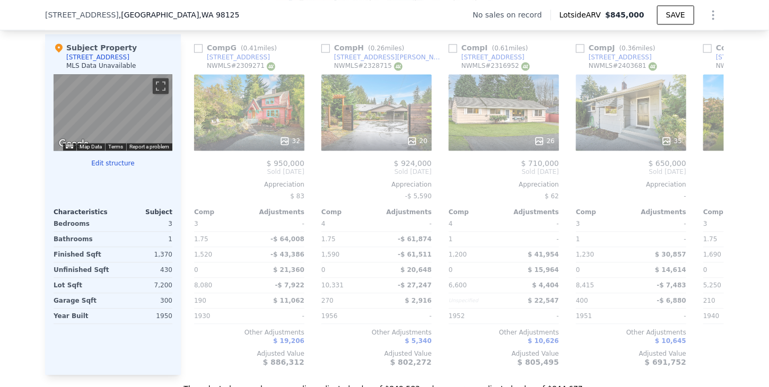
scroll to position [0, 764]
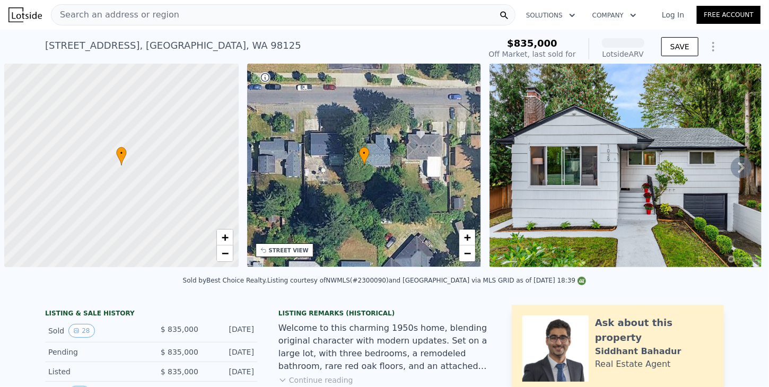
scroll to position [0, 4]
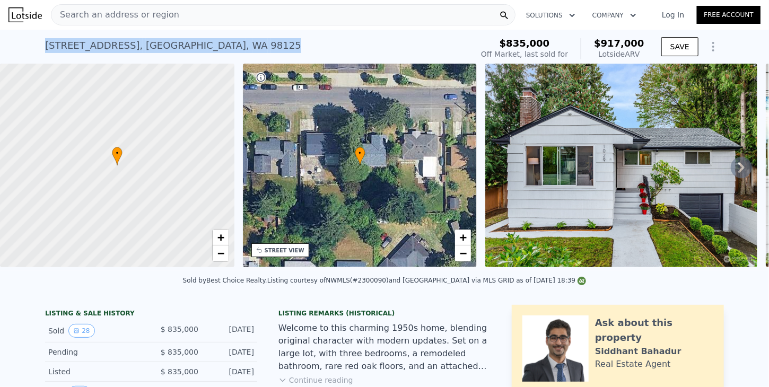
drag, startPoint x: 196, startPoint y: 43, endPoint x: 39, endPoint y: 46, distance: 156.5
click at [39, 46] on div "1029 NE 115th St , Seattle , WA 98125 Sold Nov 2024 for $835k (~ARV $917k ) $83…" at bounding box center [384, 47] width 769 height 34
copy div "1029 NE 115th St , Seattle , WA 98125"
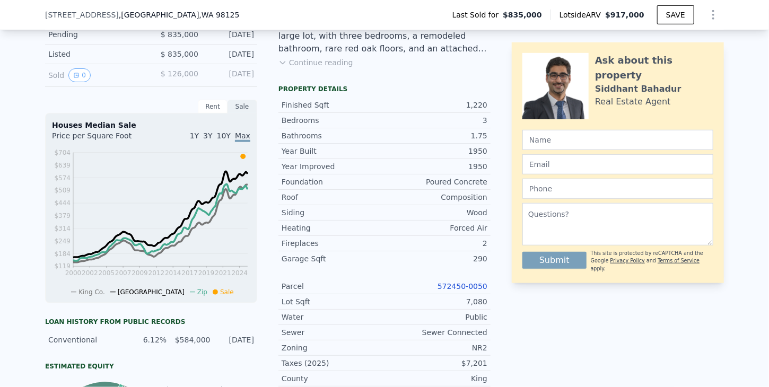
scroll to position [314, 0]
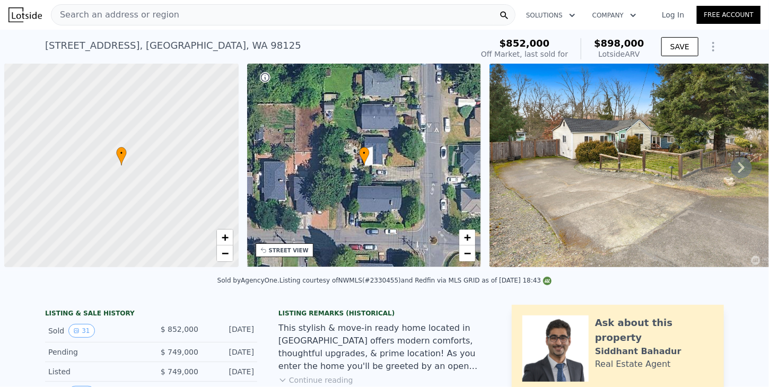
scroll to position [0, 4]
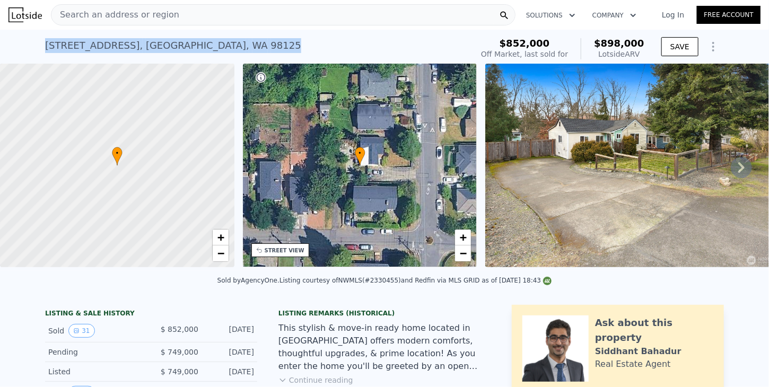
drag, startPoint x: 204, startPoint y: 49, endPoint x: 32, endPoint y: 50, distance: 171.9
click at [33, 50] on div "10405 8th Ave NE , Seattle , WA 98125 Sold Mar 2025 for $852k (~ARV $898k ) $85…" at bounding box center [384, 47] width 769 height 34
copy div "10405 8th Ave NE , Seattle , WA 98125"
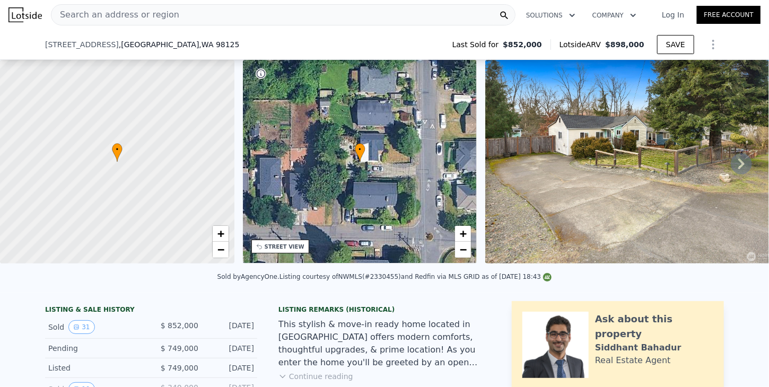
scroll to position [314, 0]
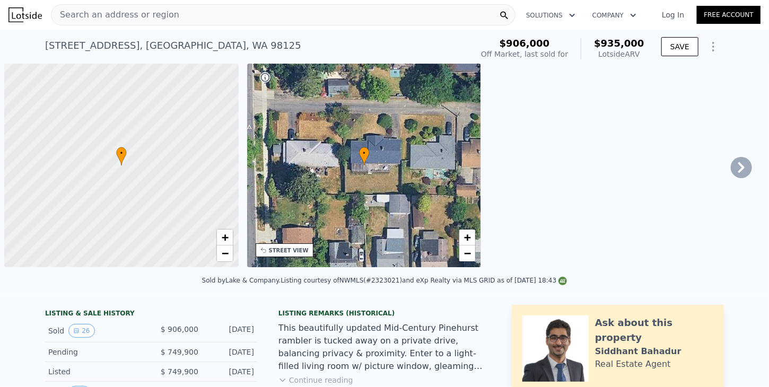
scroll to position [0, 4]
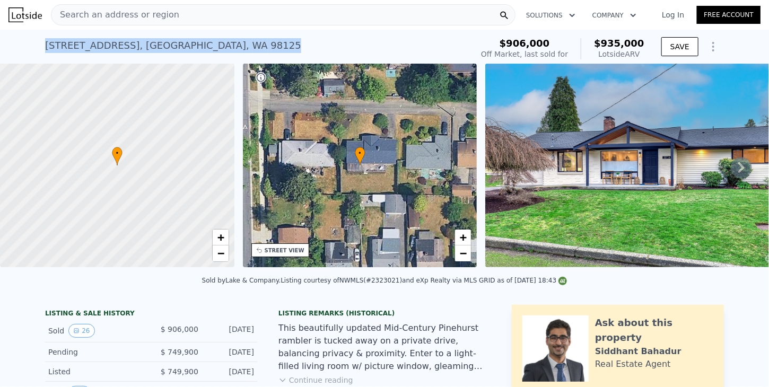
drag, startPoint x: 203, startPoint y: 45, endPoint x: 38, endPoint y: 47, distance: 165.0
click at [38, 47] on div "11714 12th Ave NE , Seattle , WA 98125 Sold Feb 2025 for $906k (~ARV $935k ) $9…" at bounding box center [384, 47] width 769 height 34
copy div "11714 12th Ave NE , Seattle , WA 98125"
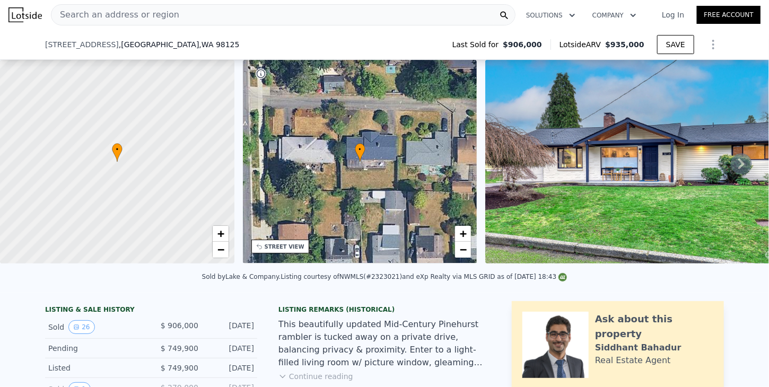
scroll to position [314, 0]
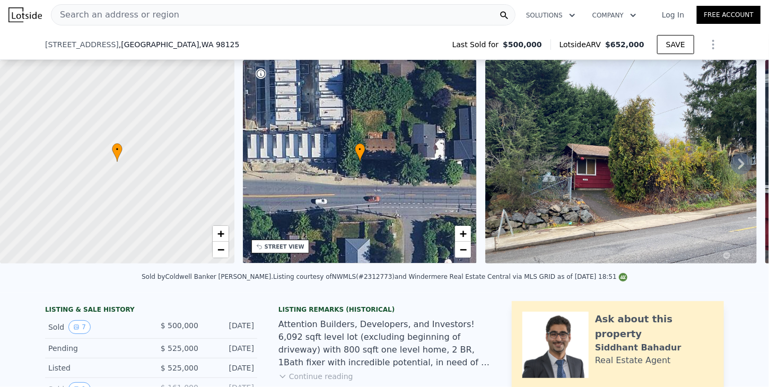
scroll to position [314, 0]
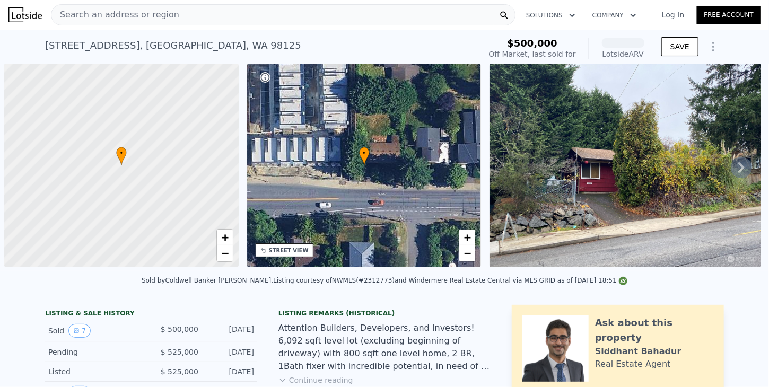
scroll to position [0, 4]
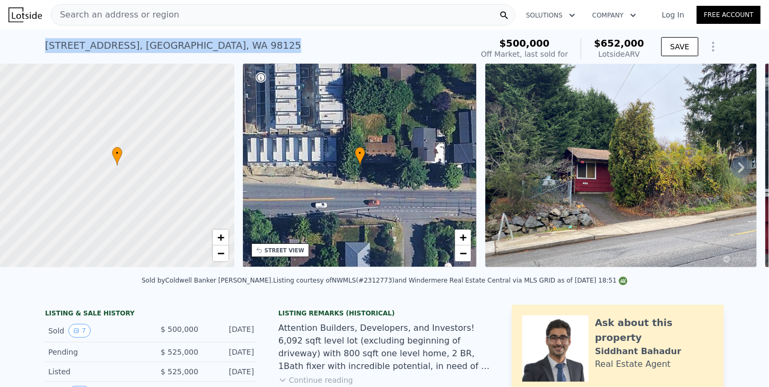
click at [38, 39] on div "3528 NE 125th St , Seattle , WA 98125 Sold Jan 2025 for $500k (~ARV $652k ) $50…" at bounding box center [384, 47] width 769 height 34
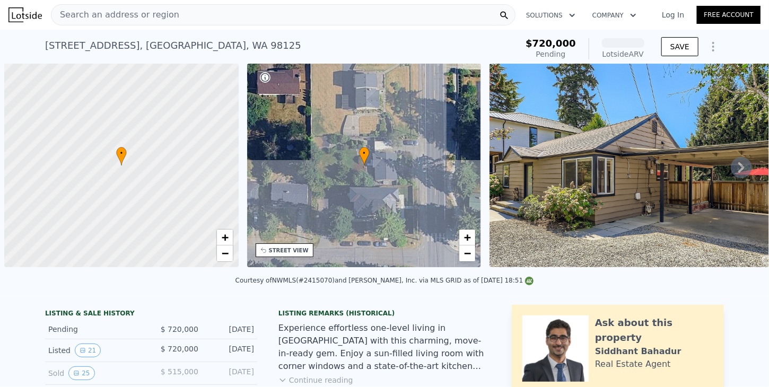
scroll to position [0, 4]
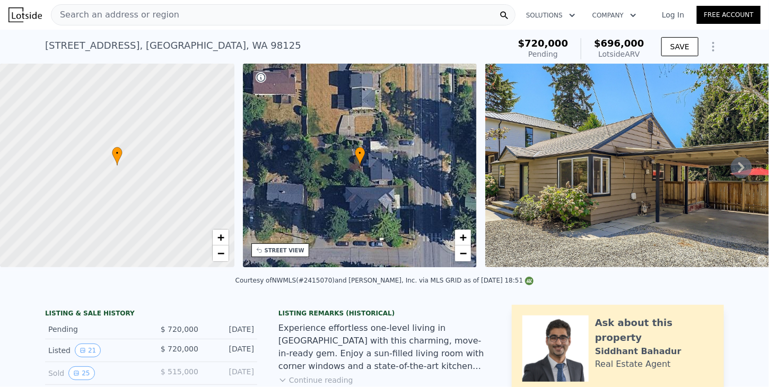
click at [36, 39] on div "[STREET_ADDRESS] Pending from $720k (~ARV $696k ) $720,000 Pending $696,000 Lot…" at bounding box center [384, 47] width 769 height 34
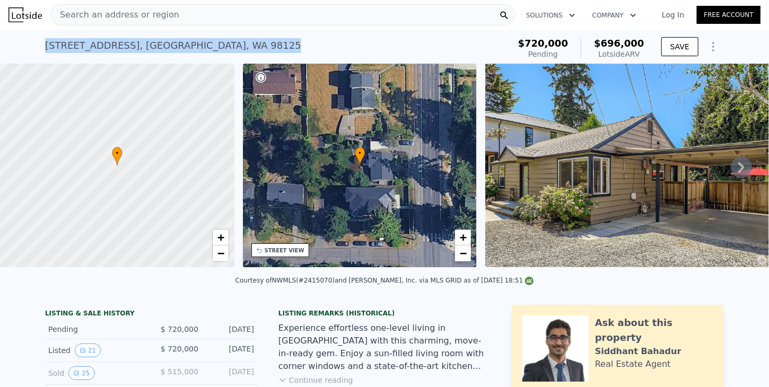
copy div "[STREET_ADDRESS]"
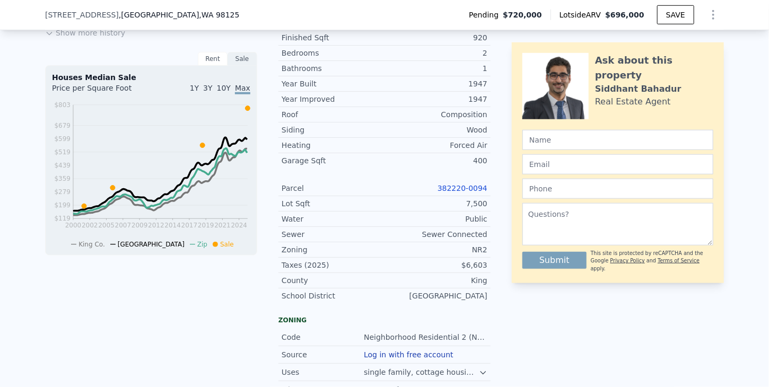
scroll to position [473, 0]
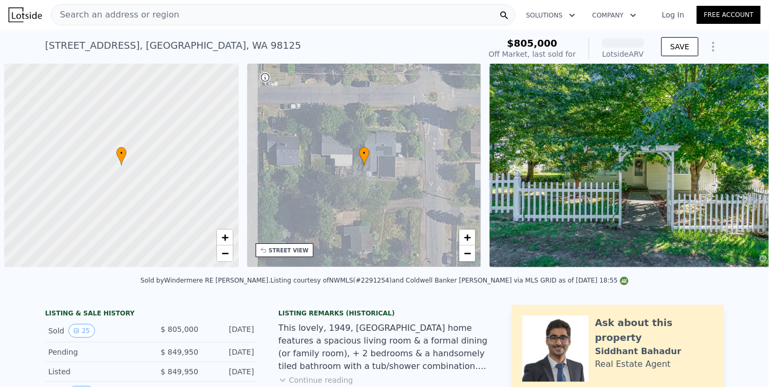
scroll to position [0, 4]
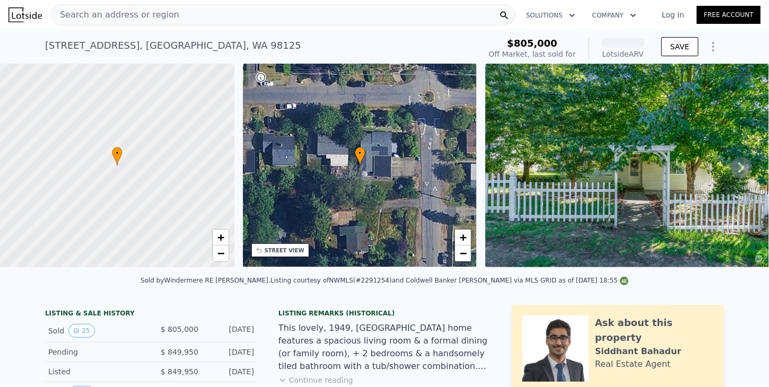
drag, startPoint x: 180, startPoint y: 42, endPoint x: 34, endPoint y: 39, distance: 146.4
click at [34, 39] on div "3539 NE 130th St , Seattle , WA 98125 Sold Oct 2024 for $805k (~ARV ) $805,000 …" at bounding box center [384, 47] width 769 height 34
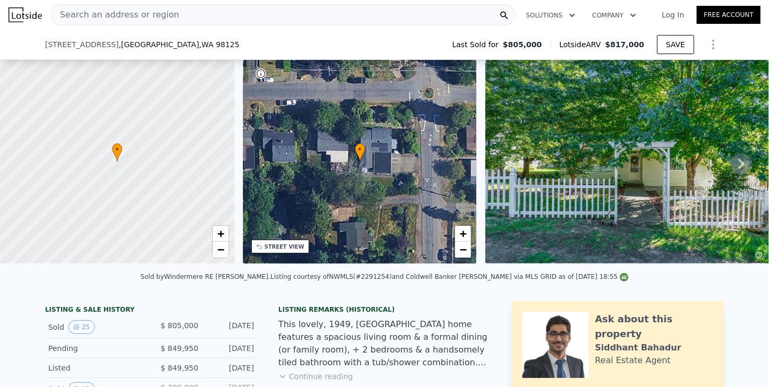
scroll to position [314, 0]
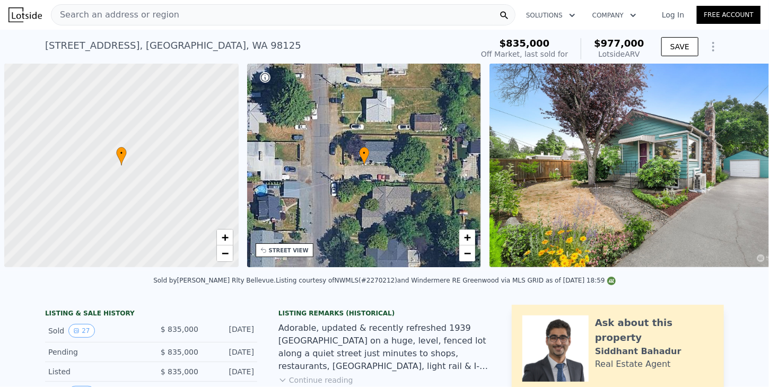
scroll to position [0, 4]
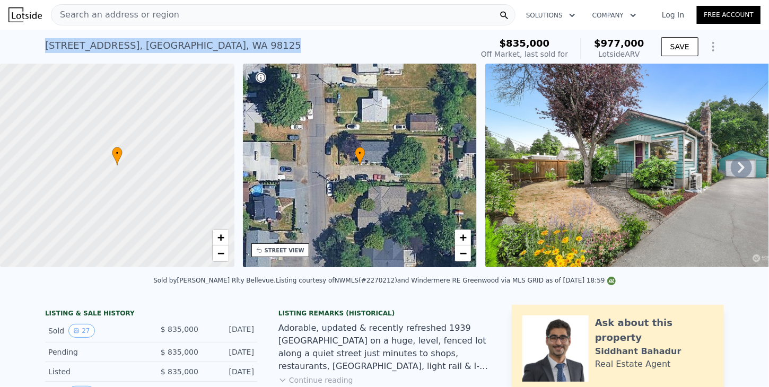
drag, startPoint x: 205, startPoint y: 48, endPoint x: 37, endPoint y: 43, distance: 168.2
click at [37, 43] on div "[STREET_ADDRESS] Sold [DATE] for $835k (~ARV $977k ) $835,000 Off Market, last …" at bounding box center [384, 47] width 769 height 34
copy div "[STREET_ADDRESS]"
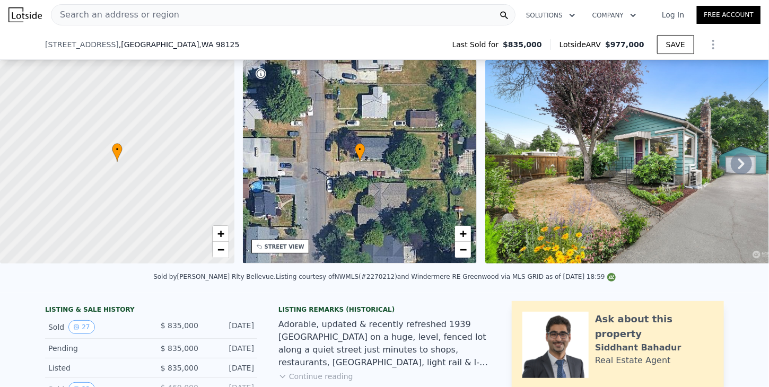
scroll to position [314, 0]
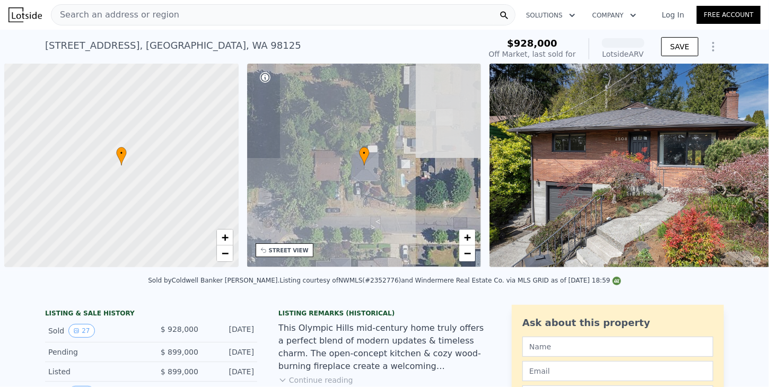
scroll to position [0, 4]
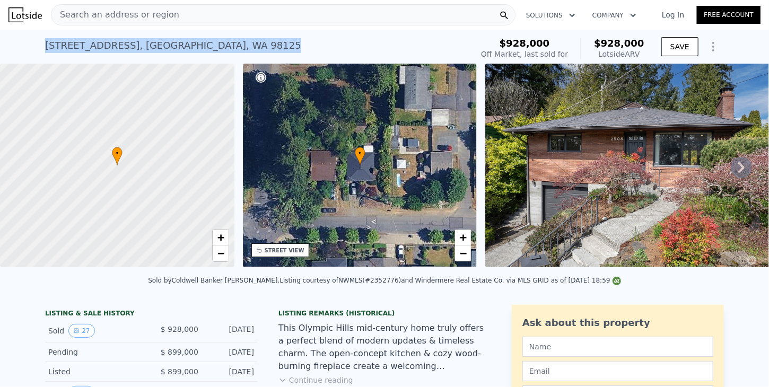
drag, startPoint x: 221, startPoint y: 49, endPoint x: 40, endPoint y: 41, distance: 180.5
click at [40, 41] on div "2508 NE 130th St , King County , WA 98125 Sold Apr 2025 for $928k (~ARV $928k )…" at bounding box center [384, 47] width 769 height 34
copy div "2508 NE 130th St , King County , WA 98125"
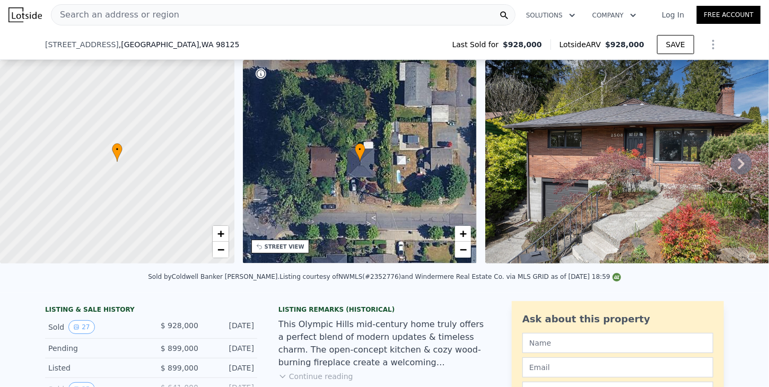
scroll to position [314, 0]
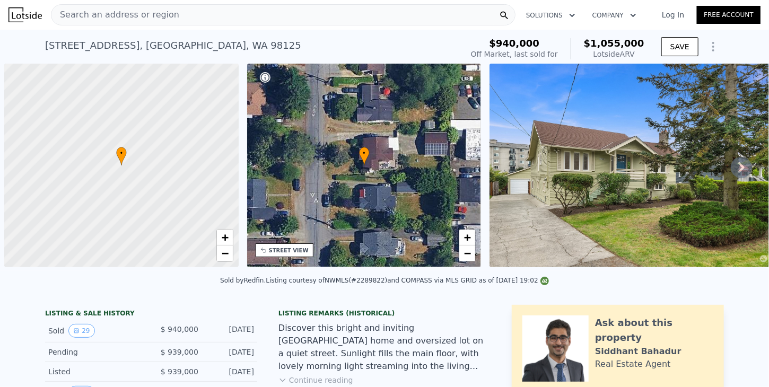
scroll to position [0, 4]
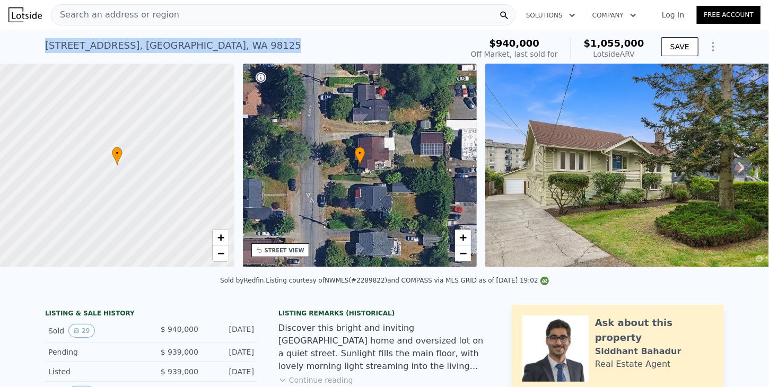
drag, startPoint x: 207, startPoint y: 46, endPoint x: 36, endPoint y: 37, distance: 171.6
click at [36, 37] on div "[STREET_ADDRESS] Sold [DATE] for $940k (~ARV $1.055m ) $940,000 Off Market, las…" at bounding box center [384, 47] width 769 height 34
copy div "[STREET_ADDRESS]"
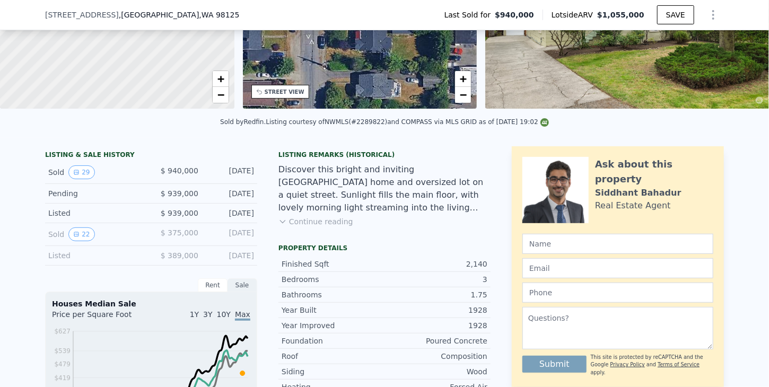
scroll to position [314, 0]
